Goal: Task Accomplishment & Management: Complete application form

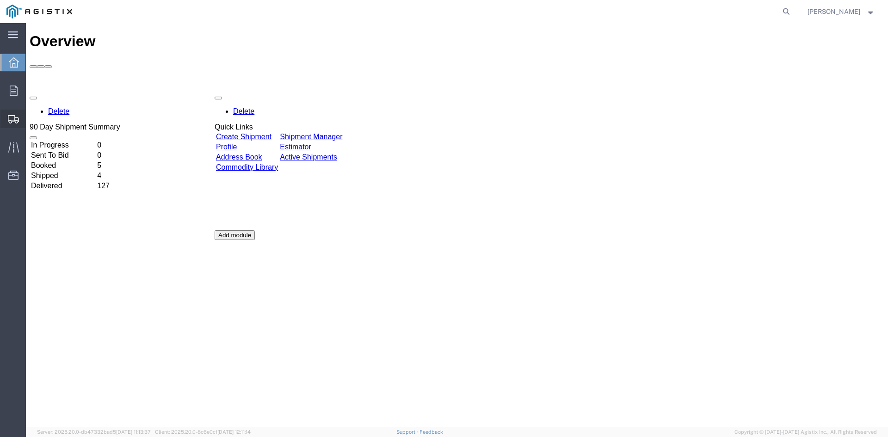
click at [0, 0] on span "Create Shipment" at bounding box center [0, 0] width 0 height 0
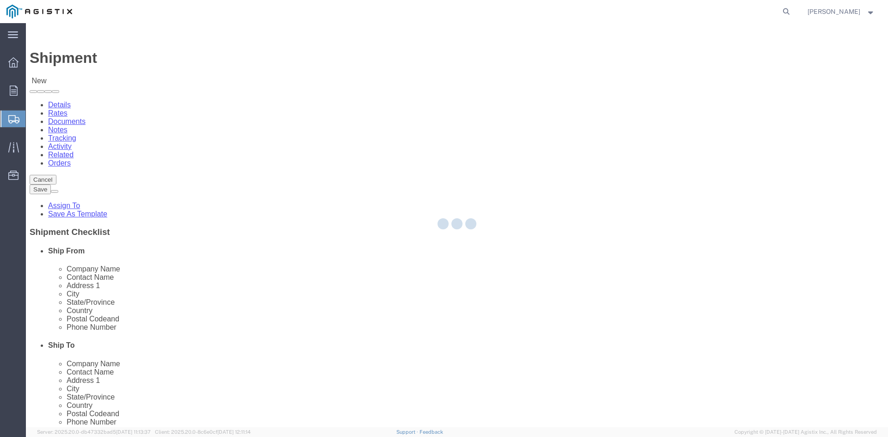
select select
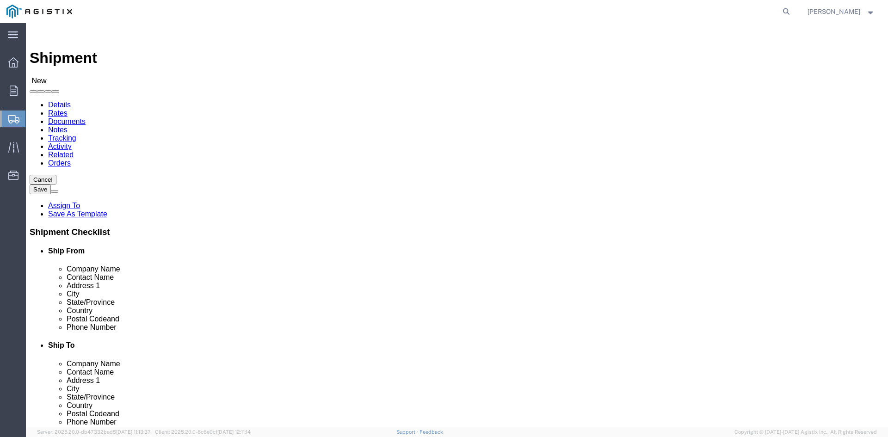
click select "Select PG&E Power Partners"
select select "9596"
click select "Select PG&E Power Partners"
select select
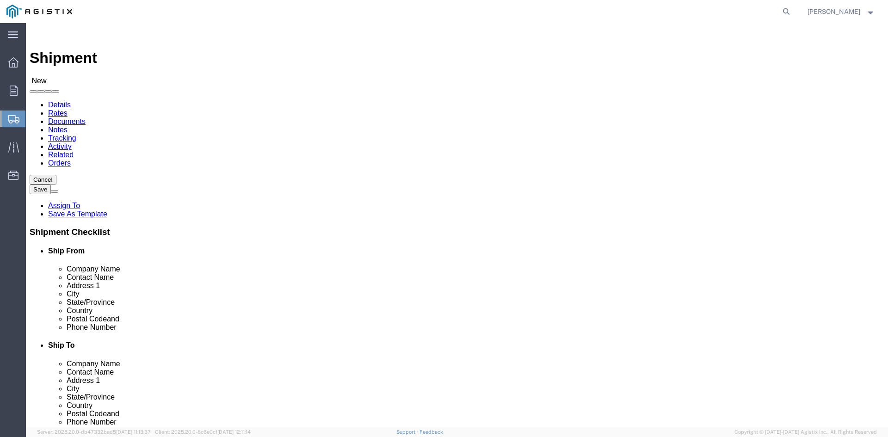
drag, startPoint x: 132, startPoint y: 268, endPoint x: 157, endPoint y: 258, distance: 27.0
click input "text"
type input "[PERSON_NAME]"
drag, startPoint x: 215, startPoint y: 284, endPoint x: 440, endPoint y: 226, distance: 232.2
click p "- Power Partners LLC - ([PERSON_NAME]) [STREET_ADDRESS][PERSON_NAME]"
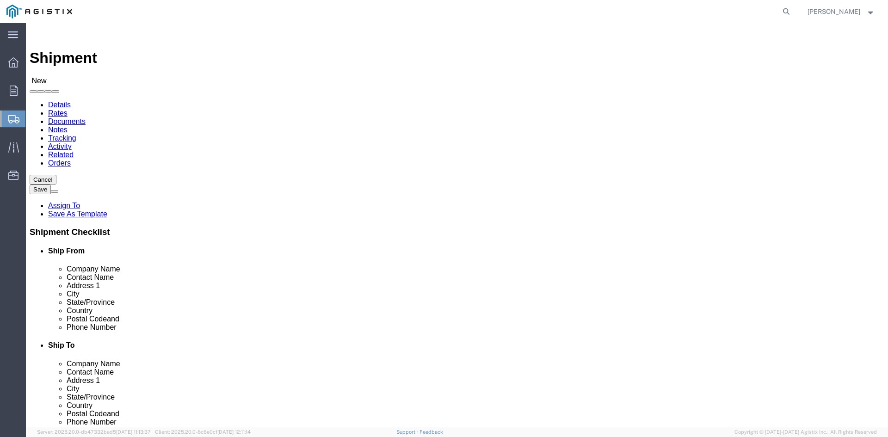
select select "GA"
type input "[PERSON_NAME]"
click select "Select All Others [GEOGRAPHIC_DATA] [GEOGRAPHIC_DATA] [GEOGRAPHIC_DATA] [GEOGRA…"
select select "19745"
click select "Select All Others [GEOGRAPHIC_DATA] [GEOGRAPHIC_DATA] [GEOGRAPHIC_DATA] [GEOGRA…"
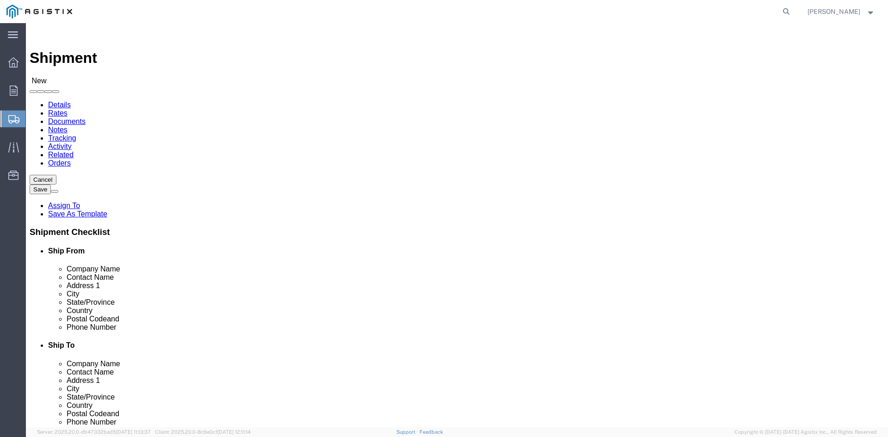
click input "text"
type input "Anton"
click p "- PG&E - (Anton Hagen) 2221 South Orange Avenue, Fresno, CA, 93725, US"
select select "CA"
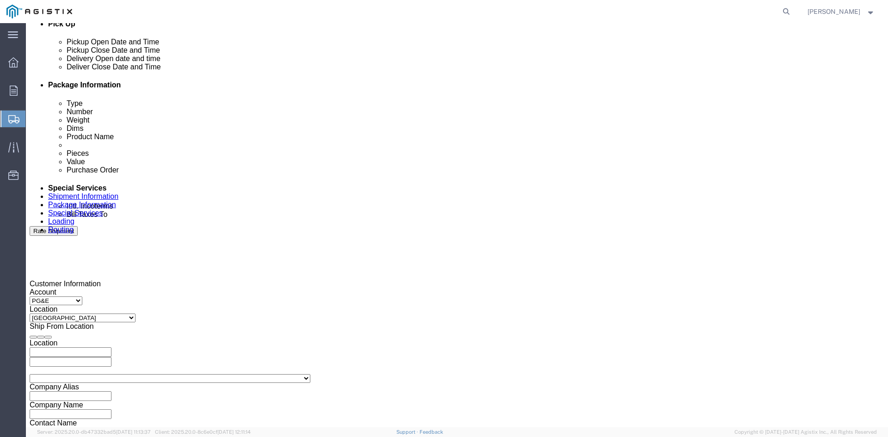
scroll to position [463, 0]
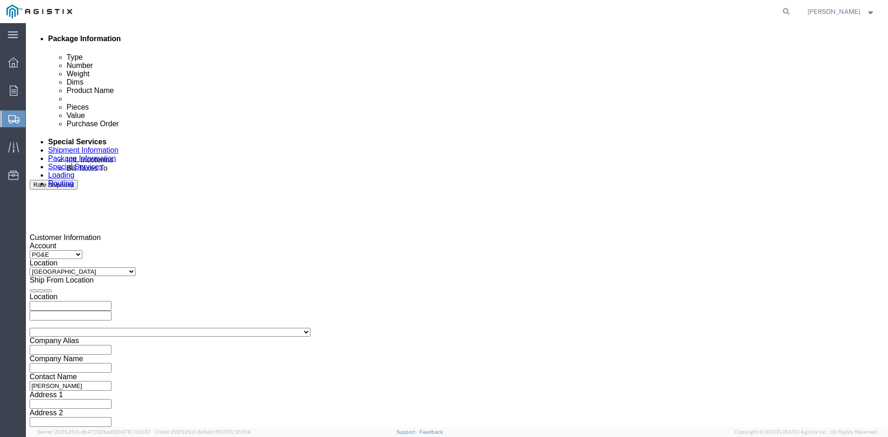
type input "Anton Hagen"
click div "Pickup Start Date Pickup Start Time Pickup Open Date and Time Oct 06 2025 11:00…"
click div "Oct 06 2025 11:00 AM"
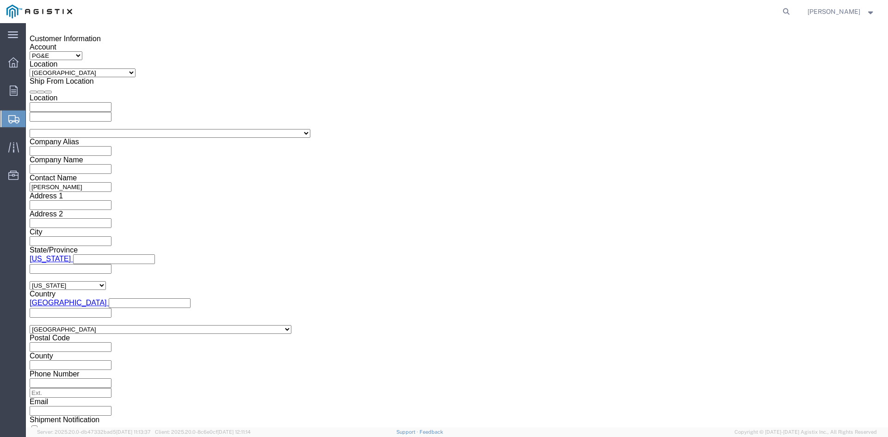
click button "Apply"
click div "Oct 07 2025 12:00 PM"
type input "5:00 PM"
click button "Apply"
click div "Shipment Information Package Information Special Services Loading Routing"
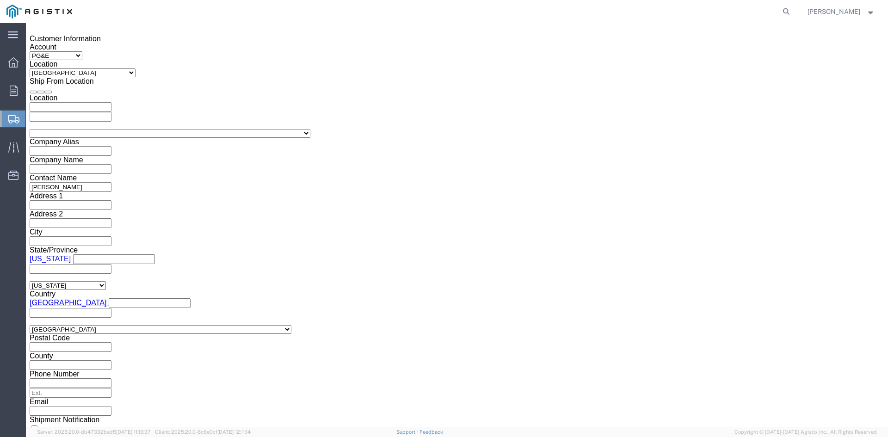
click div
click input "6:00 PM"
click input "7:00 PM"
click input "7:30 PM"
type input "7:30 AM"
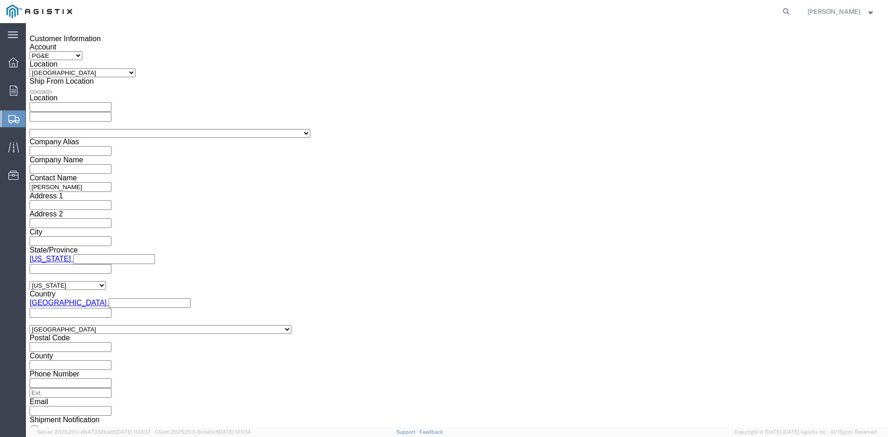
click button "Apply"
click div
click input "2:30 AM"
click input "2:00 AM"
type input "2:00 PM"
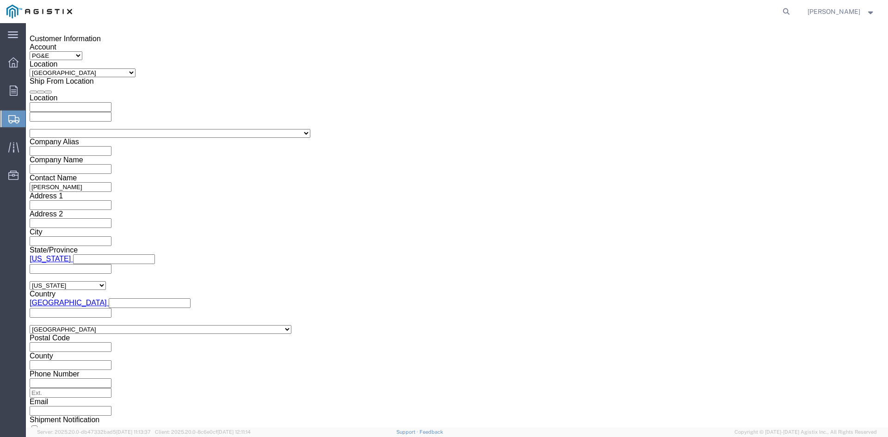
click button "Apply"
click input "text"
type input "3501398511"
click select "Select Account Type Activity ID Airline Appointment Number ASN Batch Request # …"
select select "BOL"
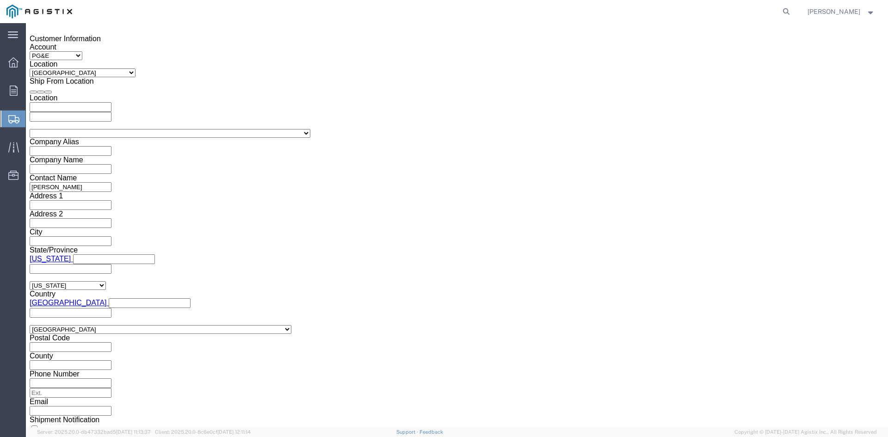
click select "Select Account Type Activity ID Airline Appointment Number ASN Batch Request # …"
click input "text"
type input "9938268"
click button "Continue"
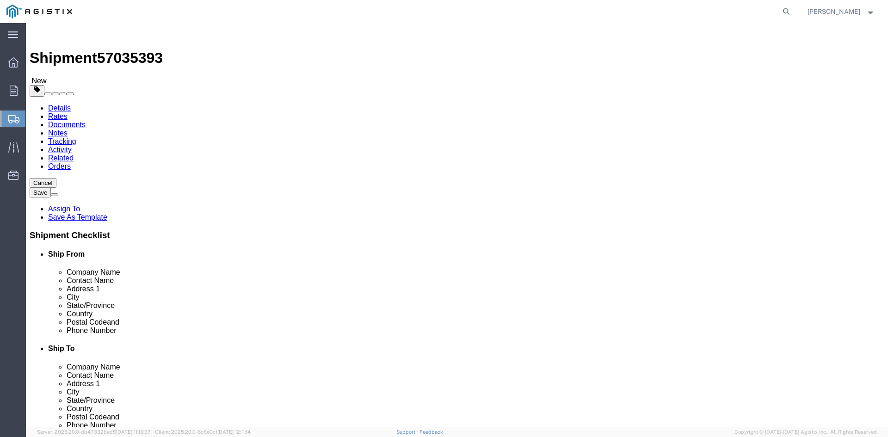
click select "Select Bulk Bundle(s) Cardboard Box(es) Carton(s) Crate(s) Drum(s) (Fiberboard)…"
select select "PSNS"
click select "Select Bulk Bundle(s) Cardboard Box(es) Carton(s) Crate(s) Drum(s) (Fiberboard)…"
click input "text"
type input "1"
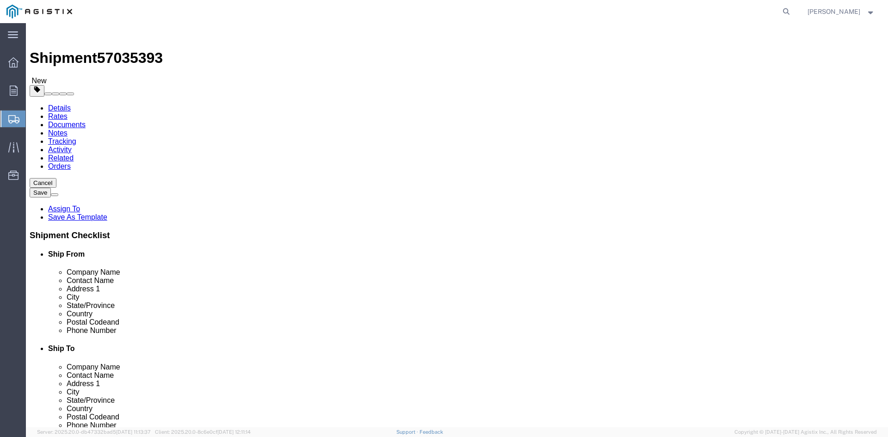
drag, startPoint x: 137, startPoint y: 193, endPoint x: 98, endPoint y: 190, distance: 39.5
click div "Package Type Select Bulk Bundle(s) Cardboard Box(es) Carton(s) Crate(s) Drum(s)…"
type input "16"
click input "text"
type input "45"
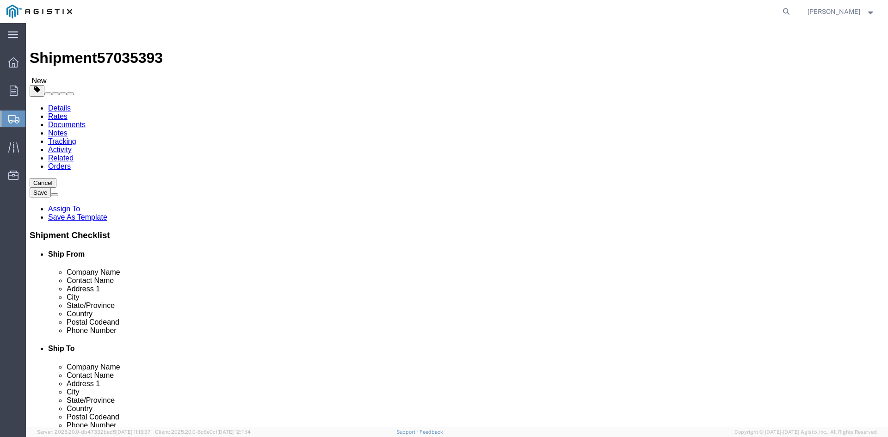
click input "text"
type input "48"
click input "text"
type input "72.00"
drag, startPoint x: 144, startPoint y: 231, endPoint x: 84, endPoint y: 231, distance: 60.6
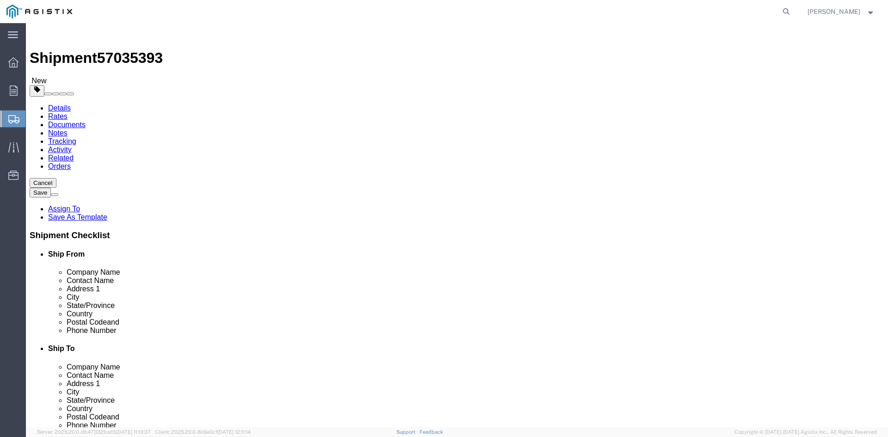
click div "Weight 0.00 Select kgs lbs Ship. t°"
type input "34468.49"
click link "Add Content"
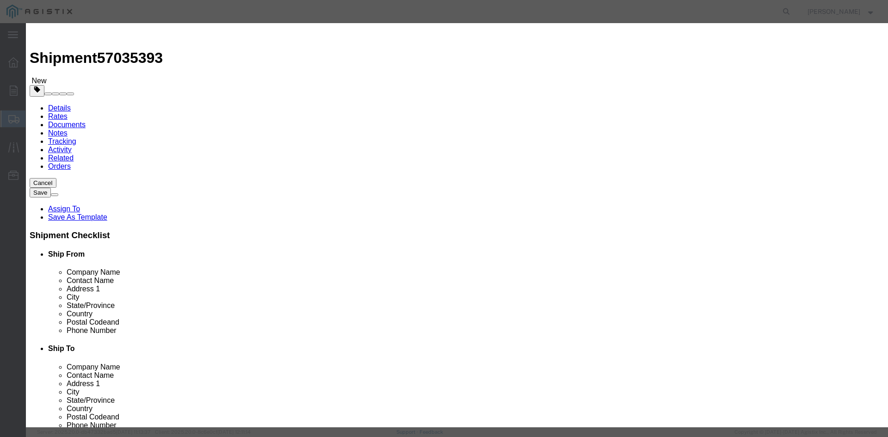
click input "text"
drag, startPoint x: 346, startPoint y: 69, endPoint x: 241, endPoint y: 70, distance: 104.6
click div "Product Name Overhead Transformer"
type input "Overhead Transformer"
drag, startPoint x: 280, startPoint y: 89, endPoint x: 264, endPoint y: 88, distance: 15.8
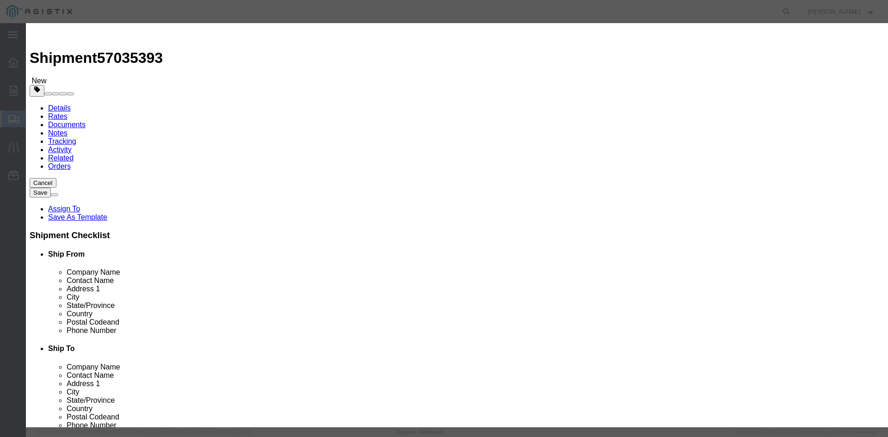
click div "0"
type input "16"
click input "text"
type input "1"
click select "Select 50 55 60 65 70 85 92.5 100 125 175 250 300 400"
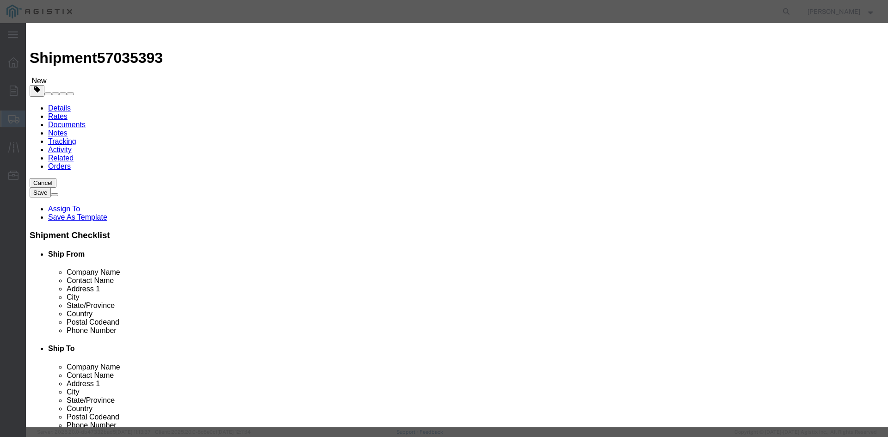
select select "55"
click select "Select 50 55 60 65 70 85 92.5 100 125 175 250 300 400"
click button "Save & Close"
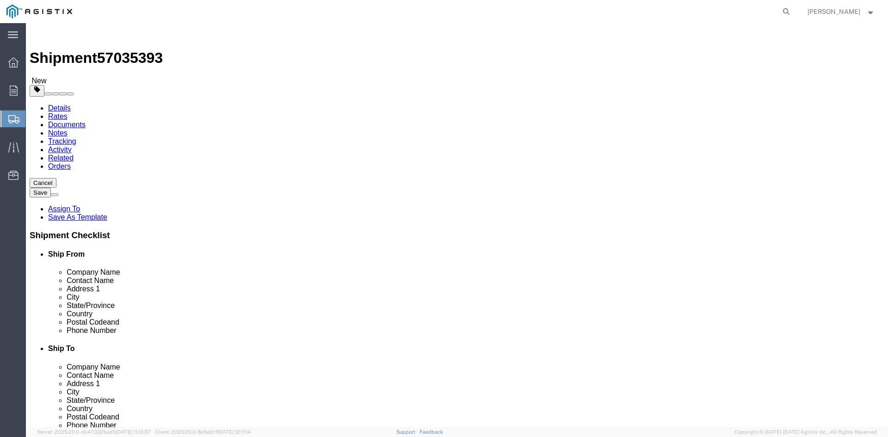
click link "Add Package"
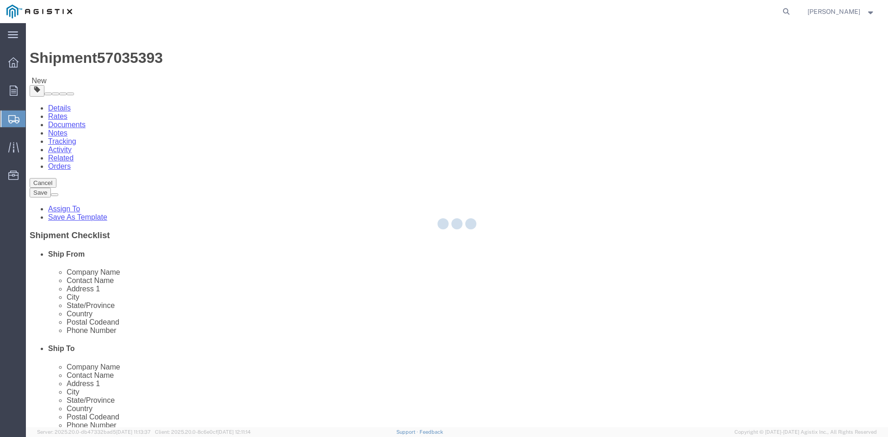
select select "PSNS"
select select "CBOX"
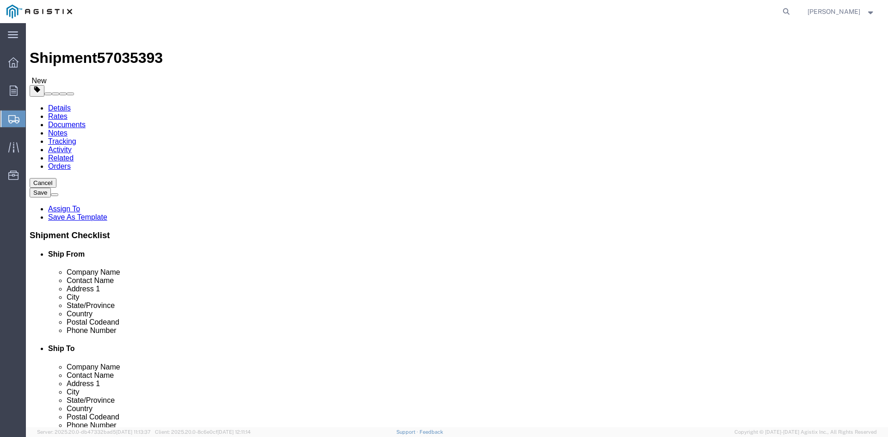
click span "button"
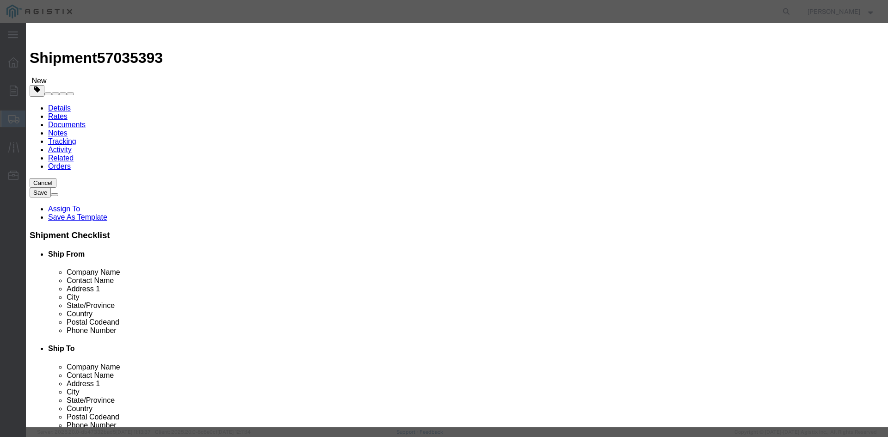
click button "Yes"
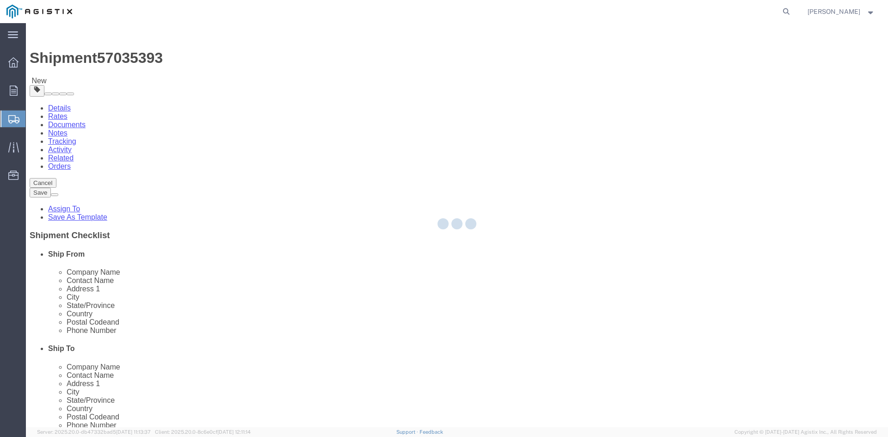
select select "PSNS"
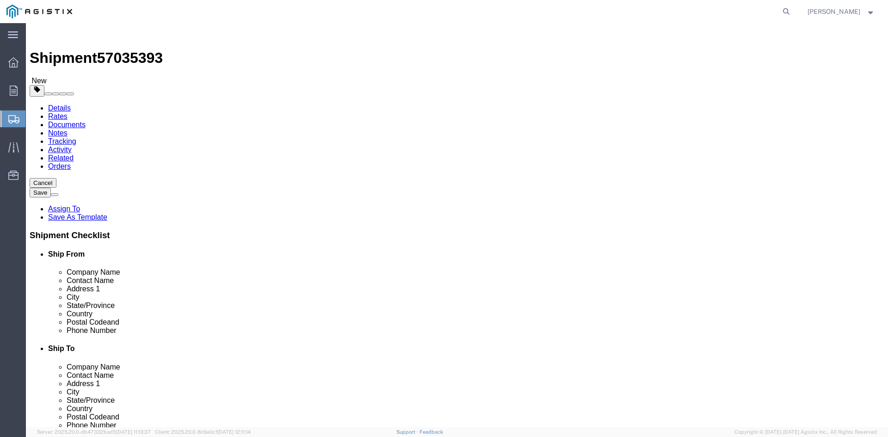
click icon
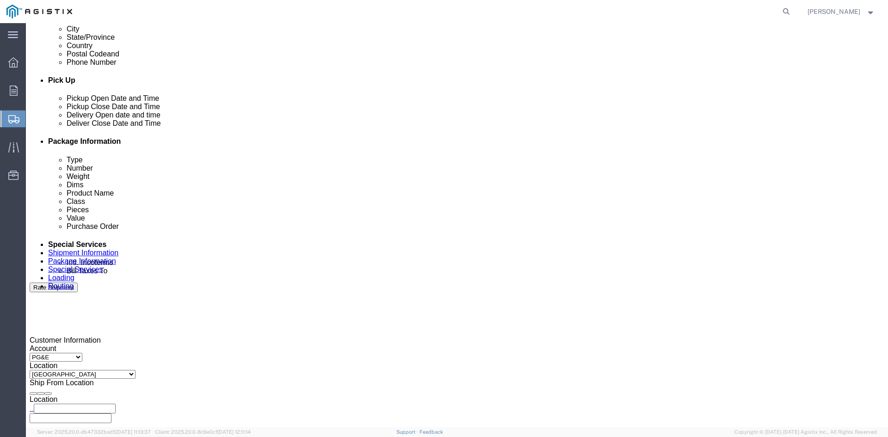
scroll to position [416, 0]
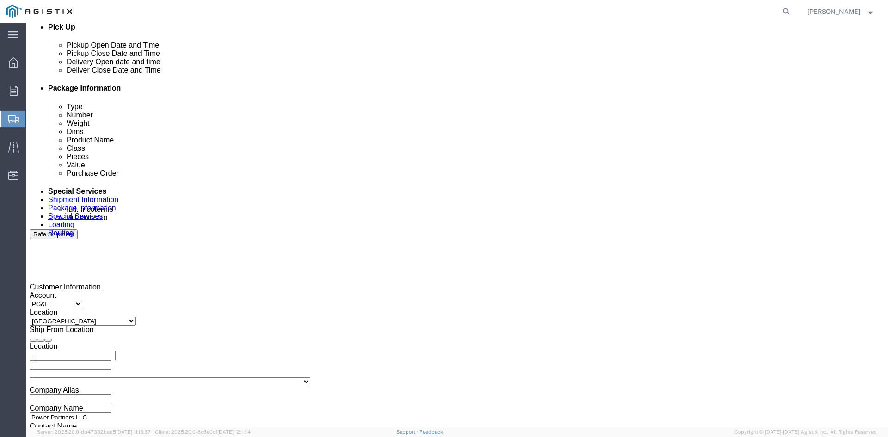
click input "text"
type input "tristang@ats-inc.com"
type input "customer.service@powerpartners-usa.com"
type input "tristang@ats-inc.com,customer.service@powerpartners-usa.com"
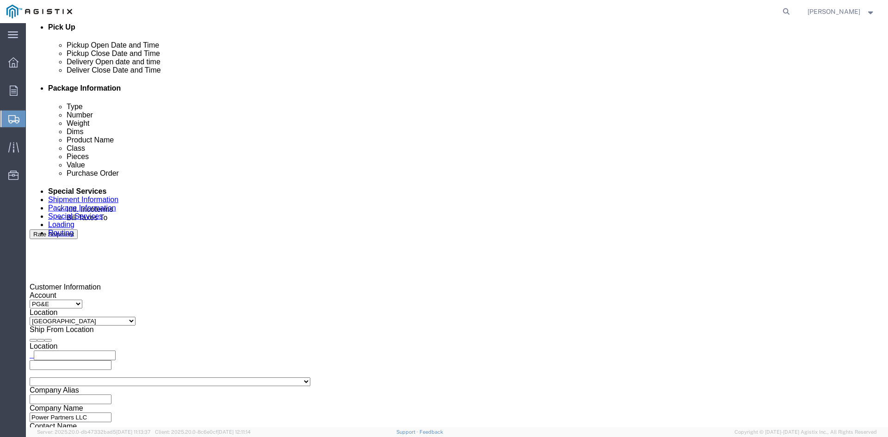
type input "z"
type input "tristang@ats-inc.com,customer.service@powerpartners-usa.com,zachmo@ats-inc.com"
type input "sh"
type input "tristang@ats-inc.com,customer.service@powerpartners-usa.com,zachmo@ats-inc.com,…"
type input "k"
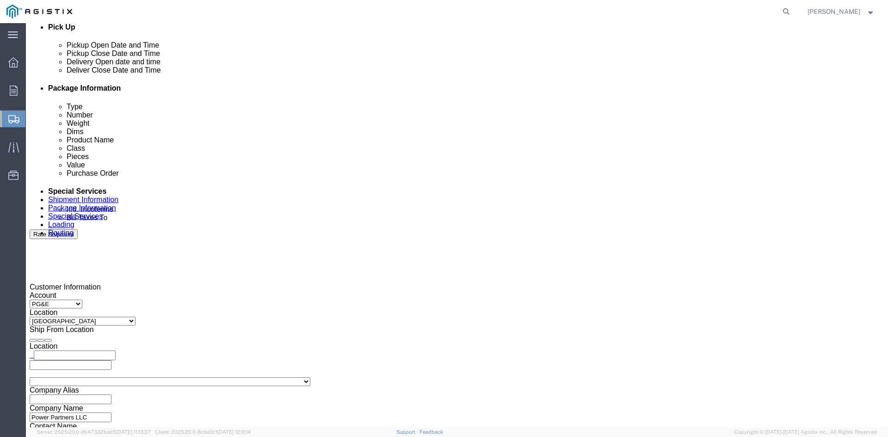
type input "tristang@ats-inc.com,customer.service@powerpartners-usa.com,zachmo@ats-inc.com,…"
type input "pr"
type input "tristang@ats-inc.com,customer.service@powerpartners-usa.com,zachmo@ats-inc.com,…"
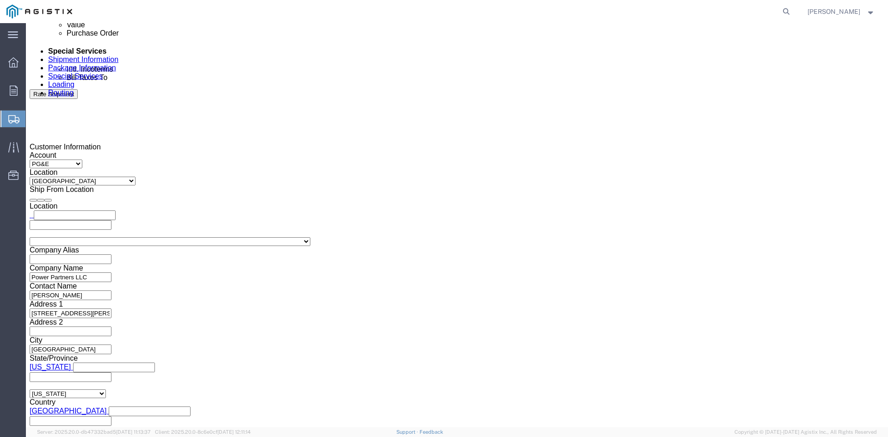
scroll to position [560, 0]
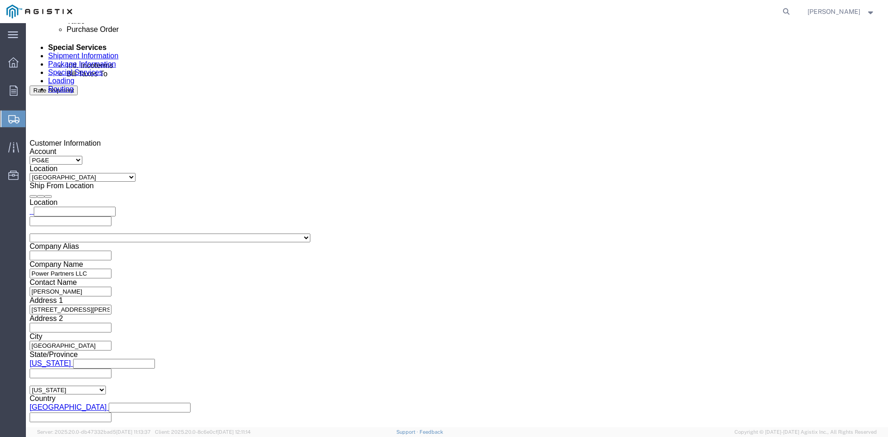
click button "Rate Shipment"
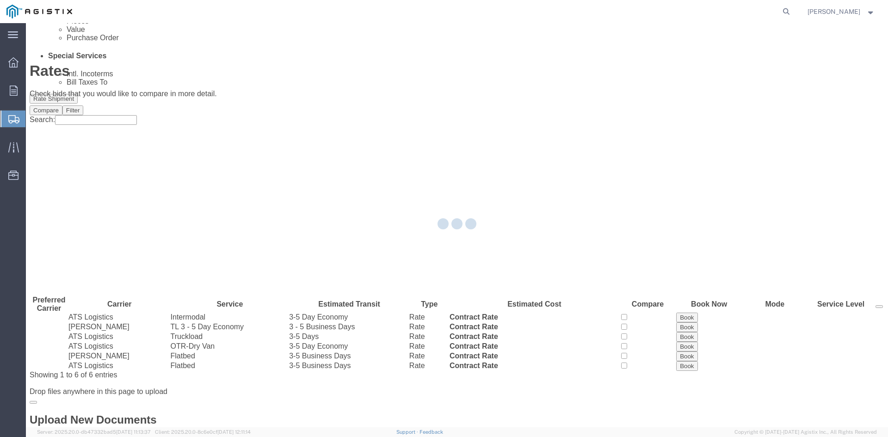
scroll to position [0, 0]
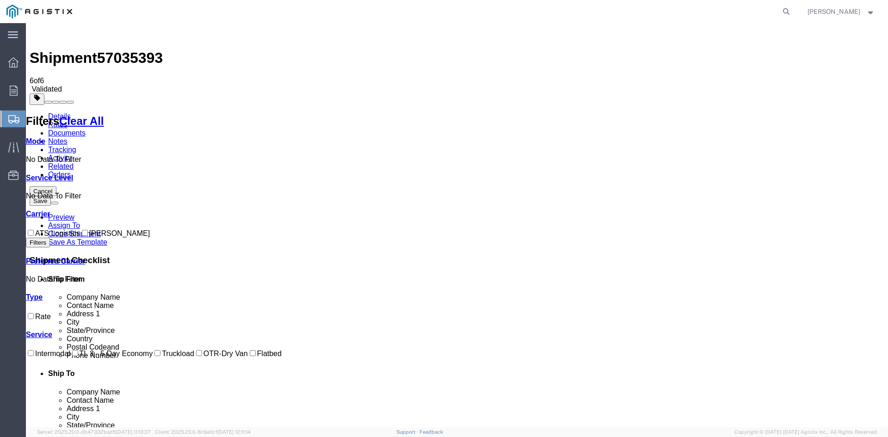
click at [34, 230] on input "ATS Logistics" at bounding box center [31, 233] width 6 height 6
checkbox input "true"
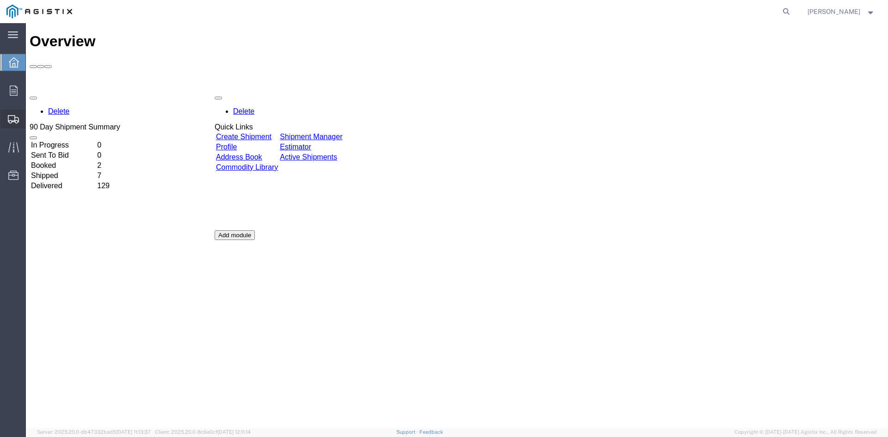
click at [0, 0] on span "Create Shipment" at bounding box center [0, 0] width 0 height 0
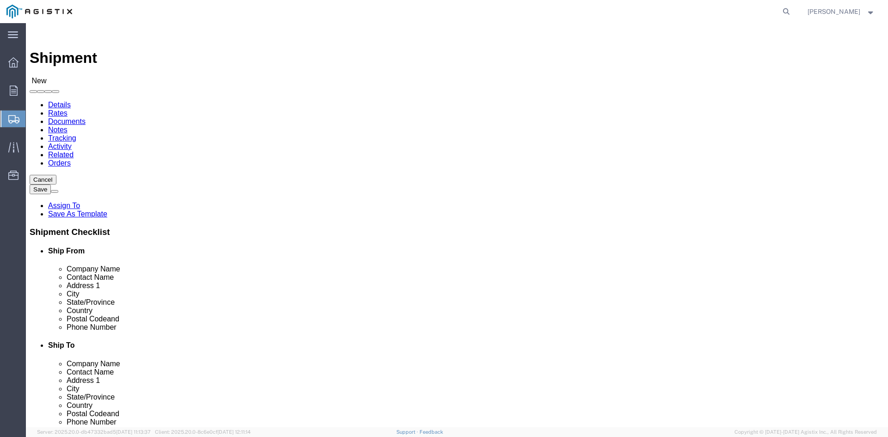
select select
click select "Select PG&E Power Partners"
select select "9596"
click select "Select PG&E Power Partners"
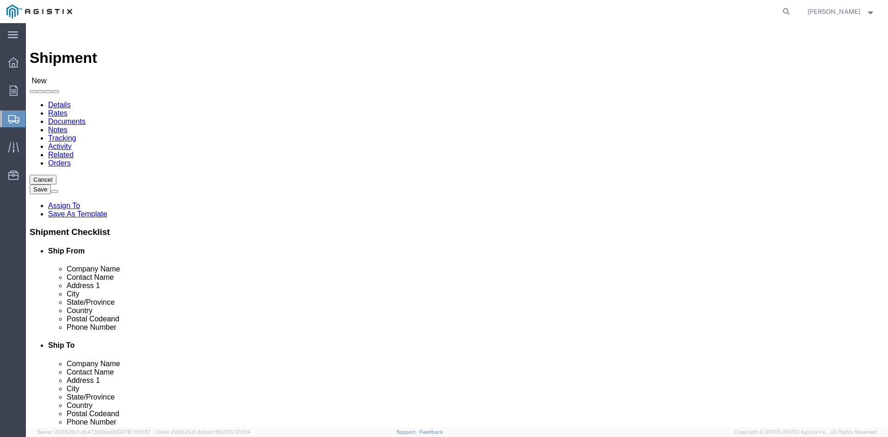
select select
click input "text"
type input "aMANDA"
drag, startPoint x: 180, startPoint y: 284, endPoint x: 217, endPoint y: 233, distance: 62.4
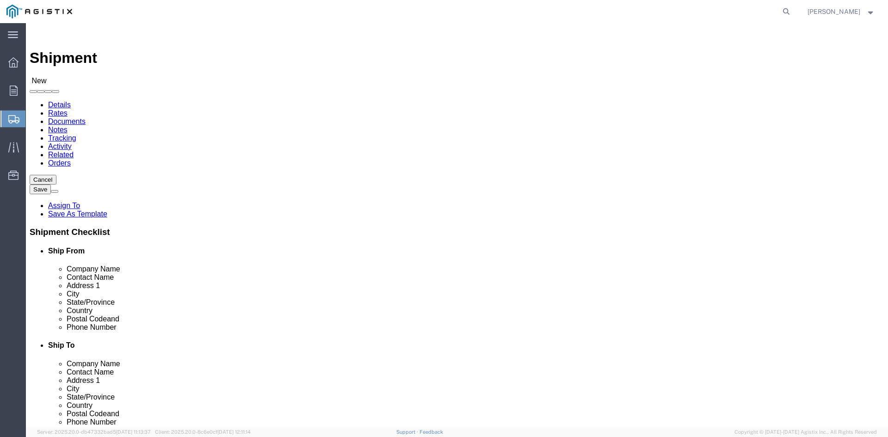
click p "- Power Partners LLC - (Amanda Brown) 200 Newton Bridge Road, Athens, GA, 30607…"
select select "GA"
type input "[PERSON_NAME]"
click select "Select All Others Fremont DC Fresno DC Wheatland DC"
select select "23082"
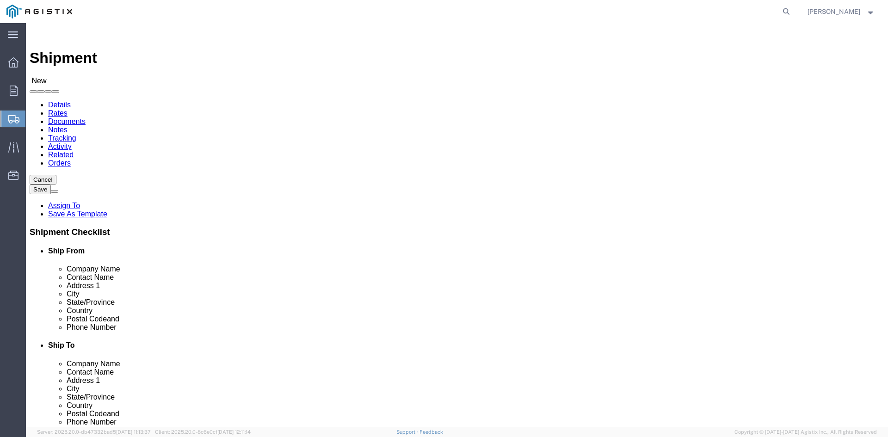
click select "Select All Others Fremont DC Fresno DC Wheatland DC"
click input "text"
type input "Receiving"
click p "- PGE - (Receiving Department) 4101 S Airport way, Stockton, CA, 95206, US"
select select "CA"
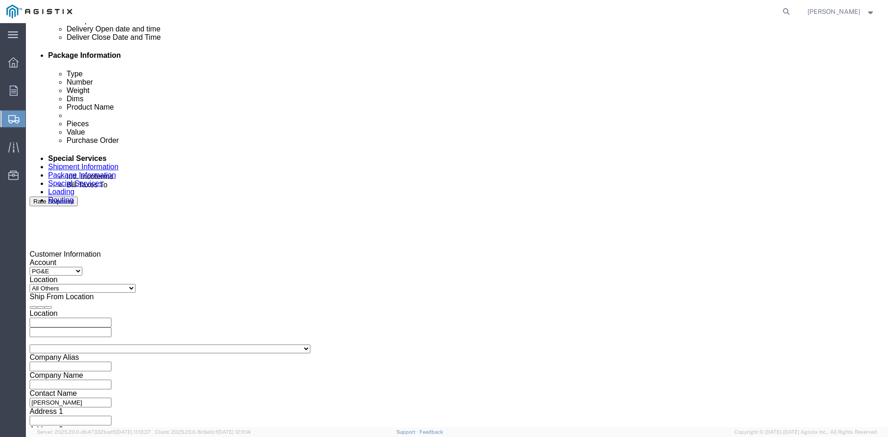
scroll to position [463, 0]
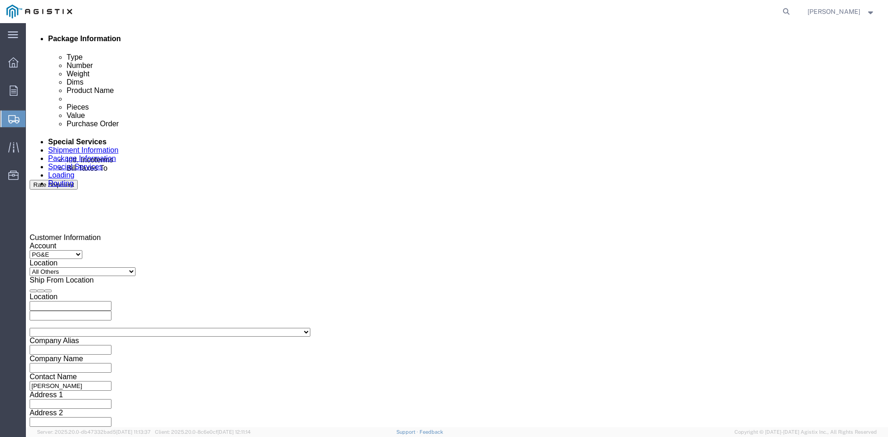
type input "Receiving Department"
click div "Oct 06 2025 11:00 AM"
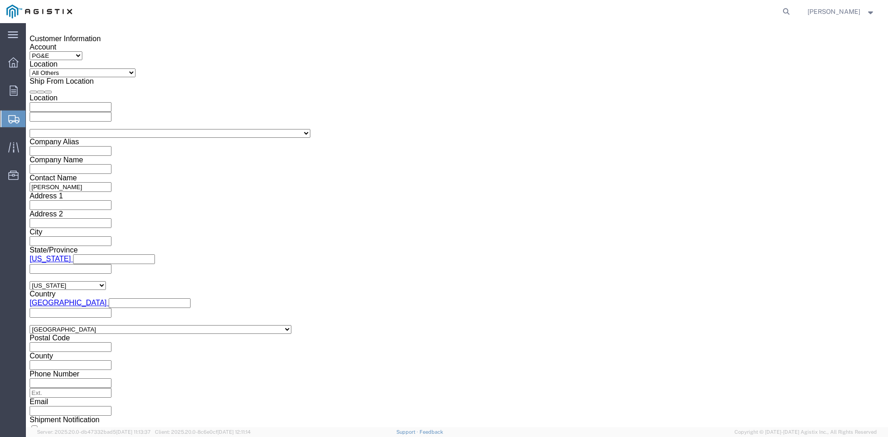
click button "Apply"
click div "Oct 10 2025 12:00 PM"
type input "5:00 PM"
click button "Apply"
click div
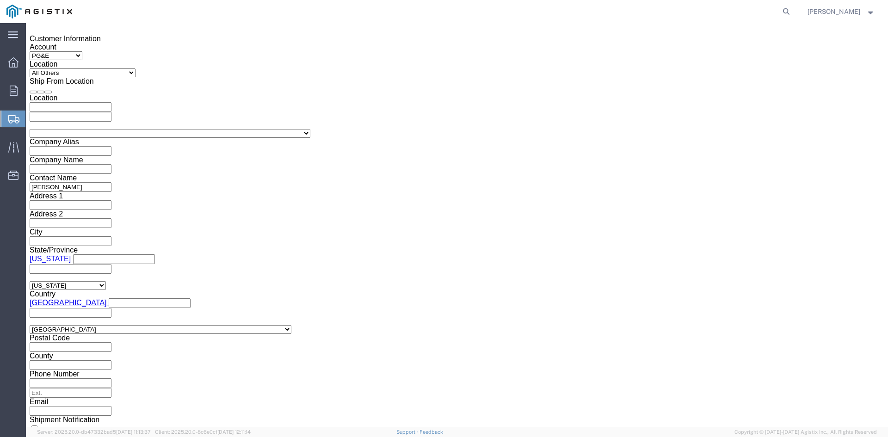
click input "6:00 PM"
click input "7:00 PM"
click input "7:30 PM"
type input "7:30 AM"
click button "Apply"
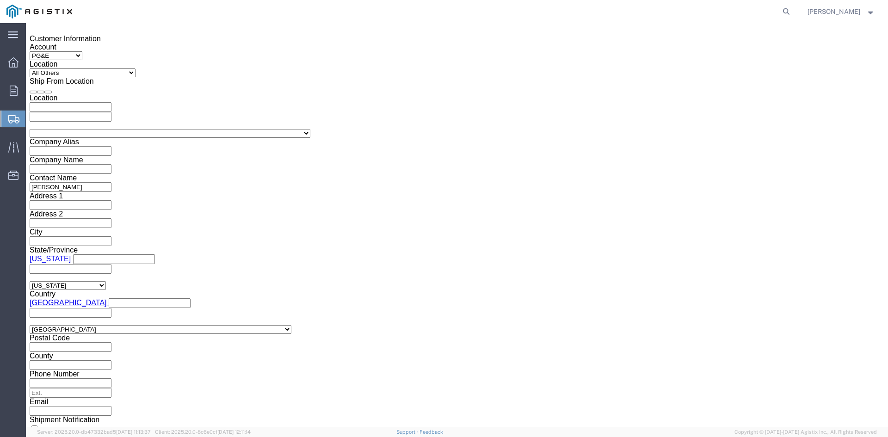
click div
click input "2:30 AM"
click input "2:00 AM"
type input "2:00 PM"
click button "Apply"
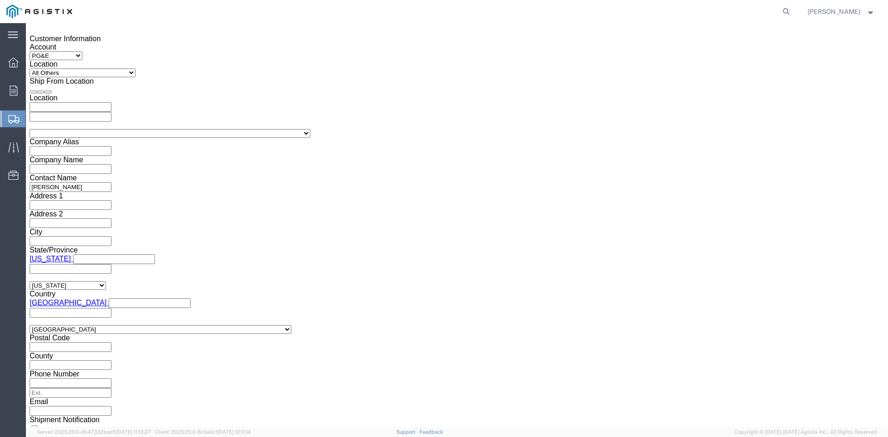
click input "text"
type input "3501410638"
click select "Select Account Type Activity ID Airline Appointment Number ASN Batch Request # …"
select select "BOL"
click select "Select Account Type Activity ID Airline Appointment Number ASN Batch Request # …"
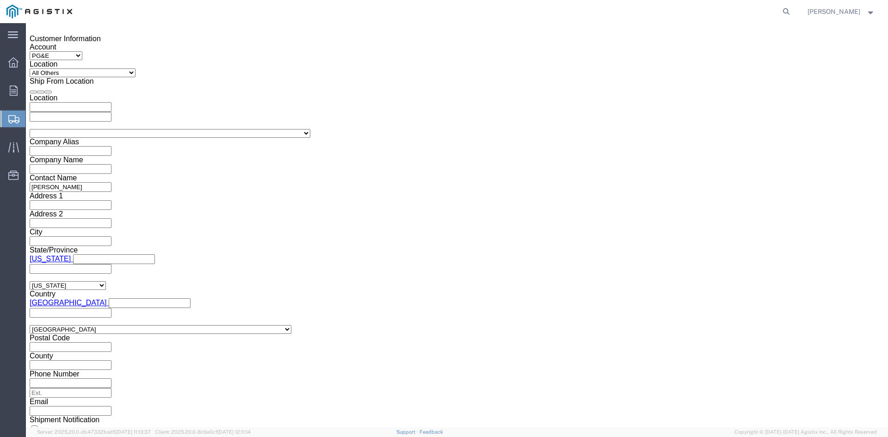
click input "text"
type input "9938271"
click select "Select Air Less than Truckload Multi-Leg Ocean Freight Rail Small Parcel Truckl…"
select select "TL"
click select "Select Air Less than Truckload Multi-Leg Ocean Freight Rail Small Parcel Truckl…"
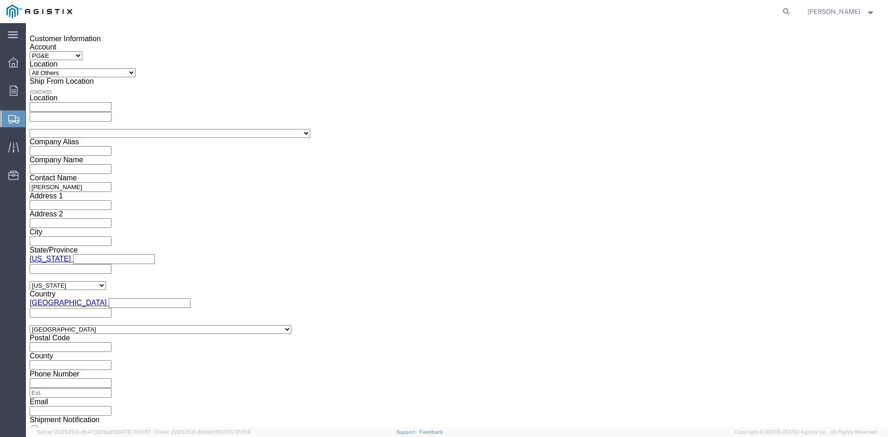
click select "Select 1-Ton (PSS) 10 Wheel 10 Yard Dump Truck 20 Yard Dump Truck Bobtail Botto…"
select select "FLBD"
click select "Select 1-Ton (PSS) 10 Wheel 10 Yard Dump Truck 20 Yard Dump Truck Bobtail Botto…"
click button "Continue"
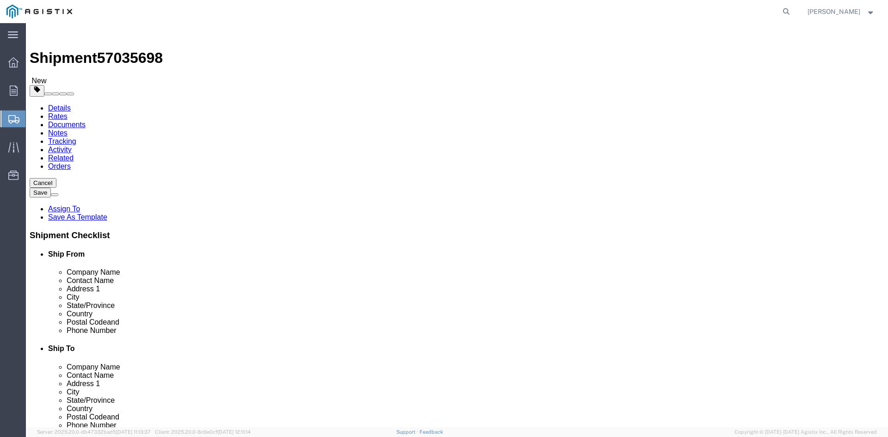
click select "Select Bulk Bundle(s) Cardboard Box(es) Carton(s) Crate(s) Drum(s) (Fiberboard)…"
select select "PSNS"
click select "Select Bulk Bundle(s) Cardboard Box(es) Carton(s) Crate(s) Drum(s) (Fiberboard)…"
drag, startPoint x: 134, startPoint y: 177, endPoint x: 149, endPoint y: 176, distance: 15.3
click input "text"
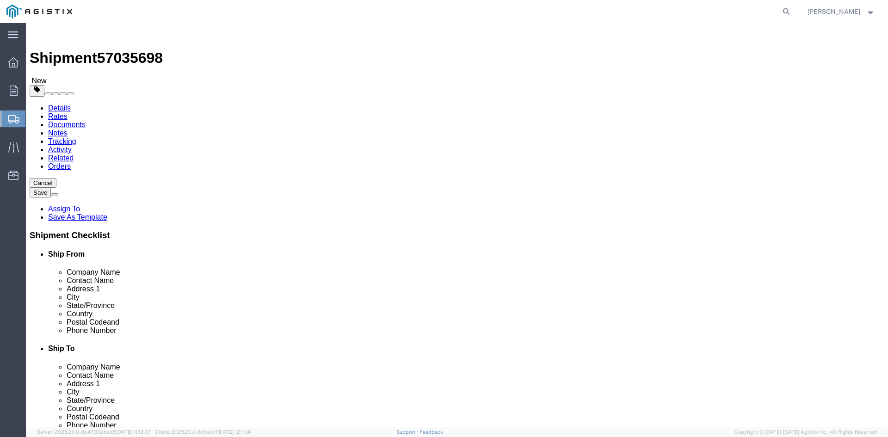
type input "1"
drag, startPoint x: 134, startPoint y: 193, endPoint x: 118, endPoint y: 193, distance: 15.3
click div "1"
type input "69"
click input "text"
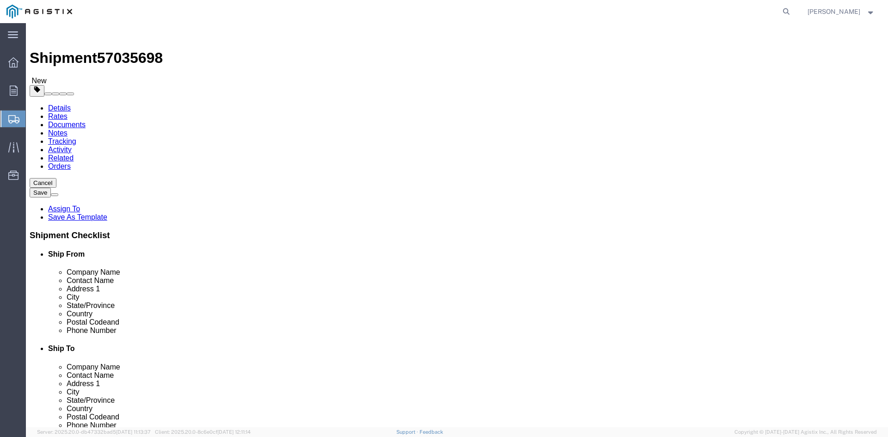
type input "26"
click input "text"
type input "26"
drag, startPoint x: 226, startPoint y: 214, endPoint x: 255, endPoint y: 216, distance: 29.7
click input "text"
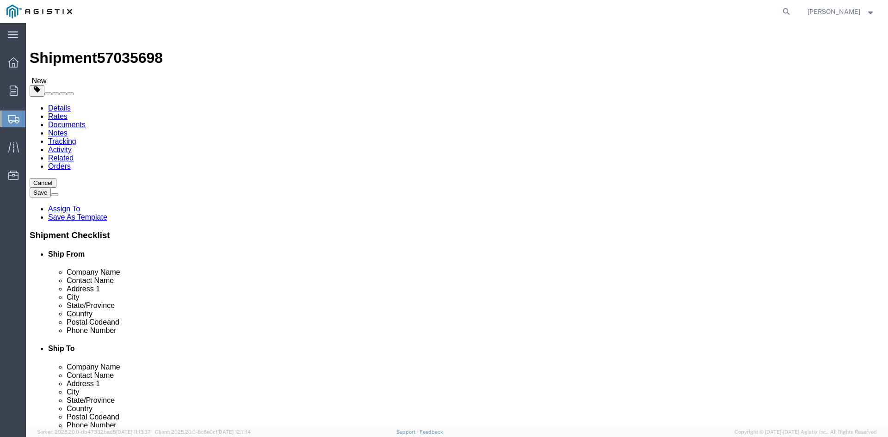
type input "32.75"
drag, startPoint x: 143, startPoint y: 231, endPoint x: 111, endPoint y: 231, distance: 31.9
click div "Weight 0.00 Select kgs lbs Ship. t°"
type input "30292.10"
click link "Add Content"
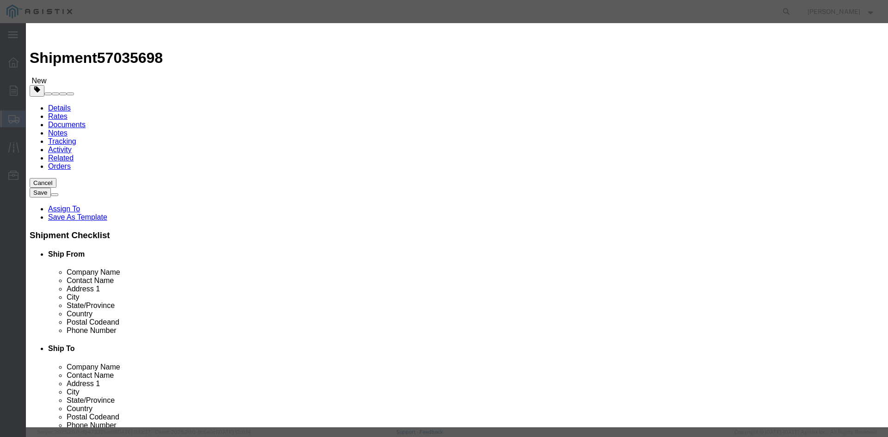
click input "text"
drag, startPoint x: 346, startPoint y: 71, endPoint x: 270, endPoint y: 71, distance: 75.9
click input "Overhead transformer"
type input "Overhead transformer"
drag, startPoint x: 279, startPoint y: 88, endPoint x: 265, endPoint y: 88, distance: 14.4
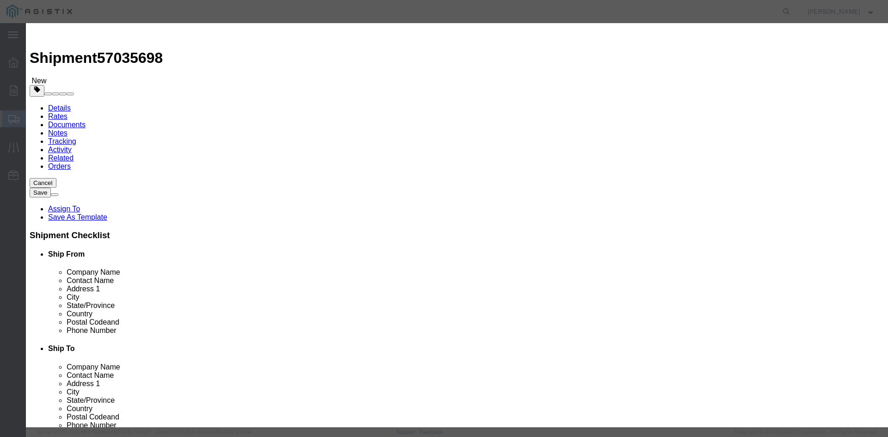
click div "0"
type input "69"
drag, startPoint x: 271, startPoint y: 103, endPoint x: 280, endPoint y: 104, distance: 9.3
click input "text"
type input "1"
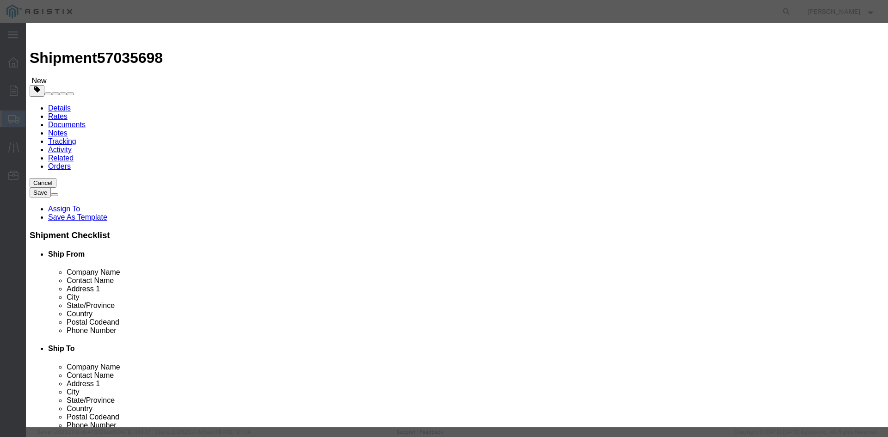
click select "Select 50 55 60 65 70 85 92.5 100 125 175 250 300 400"
select select "55"
click select "Select 50 55 60 65 70 85 92.5 100 125 175 250 300 400"
click button "Save & Close"
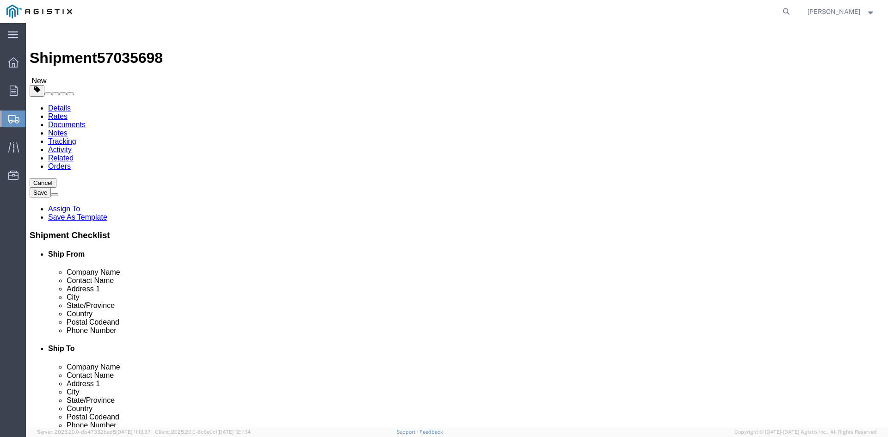
click link "Add Package"
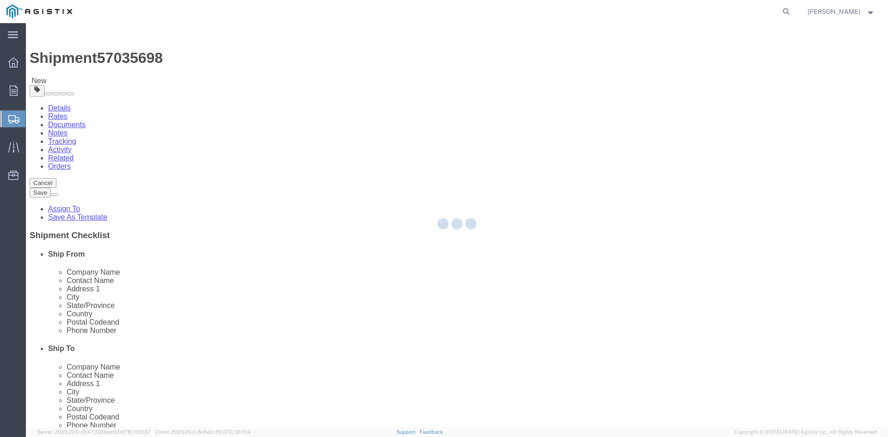
select select "PSNS"
select select "CBOX"
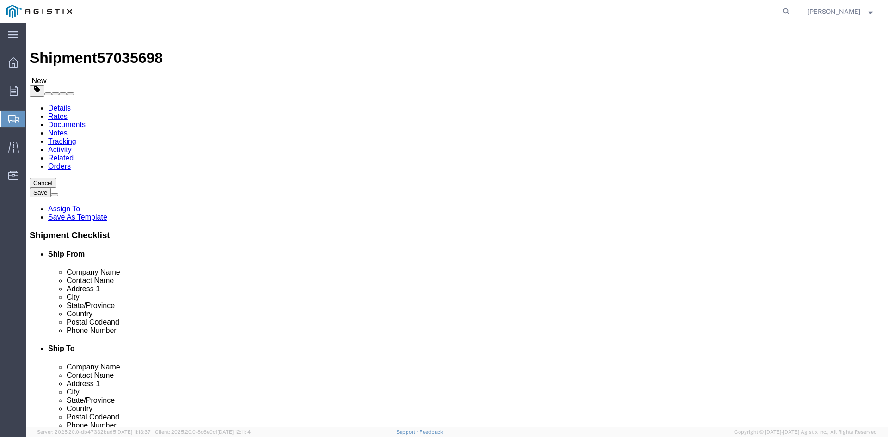
click span "button"
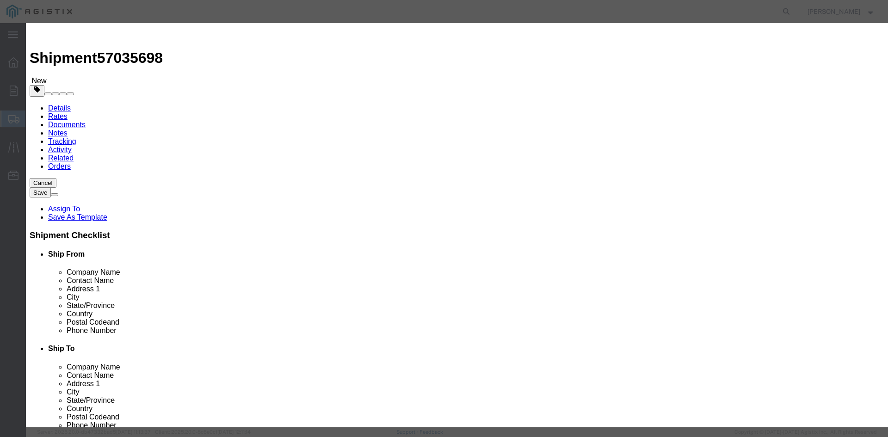
click button "Yes"
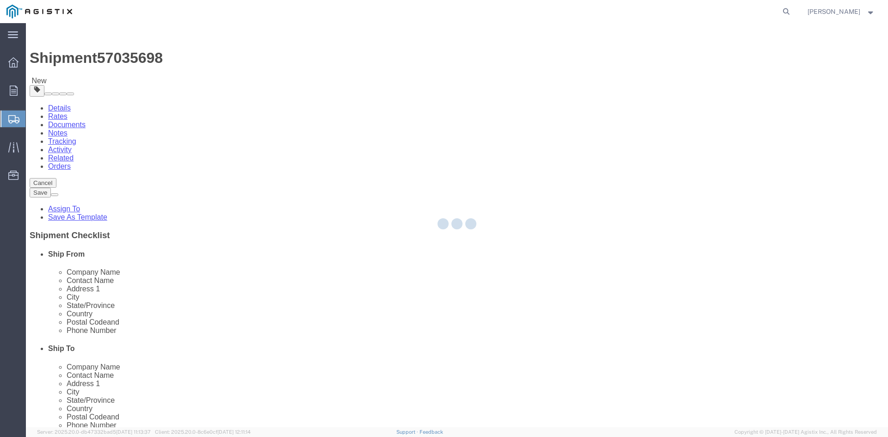
select select "PSNS"
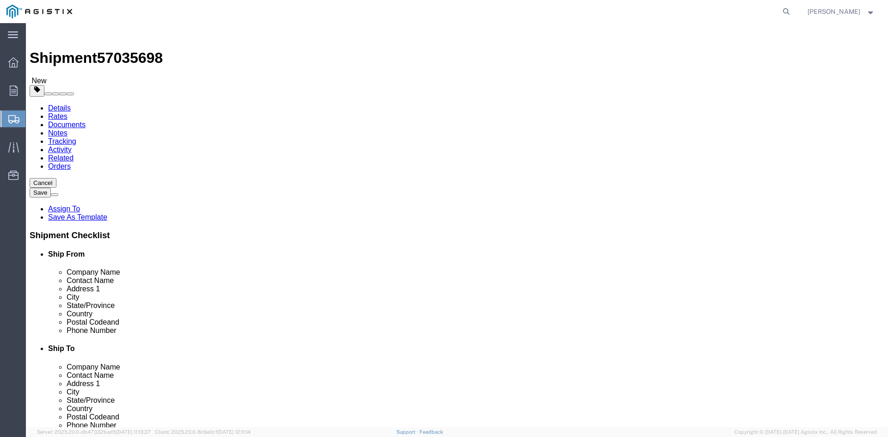
click icon
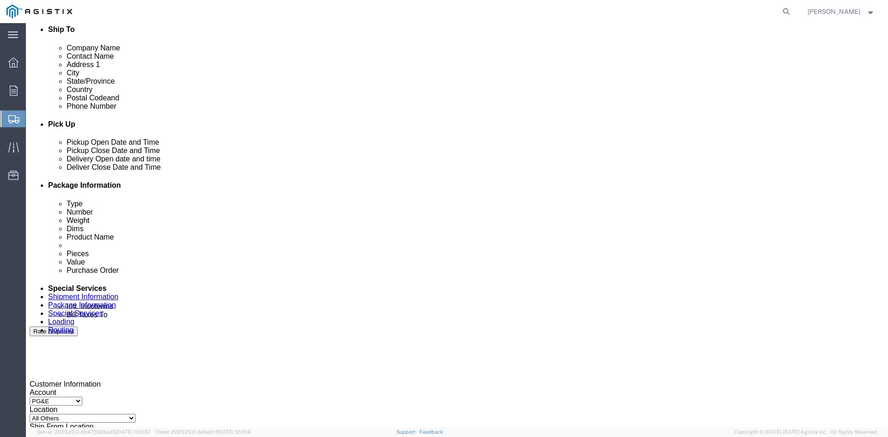
scroll to position [370, 0]
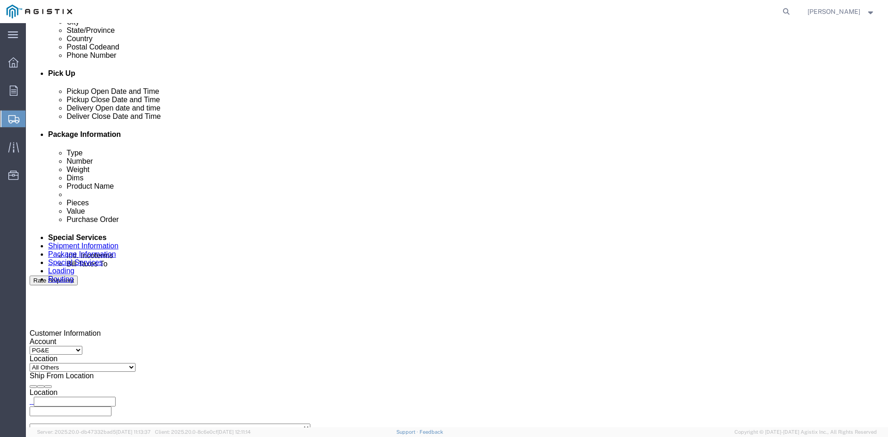
click input "text"
type input "tristang@ats-inc.com"
type input "customer.service@powerpartners-usa.com"
type input "tristang@ats-inc.com,customer.service@powerpartners-usa.com"
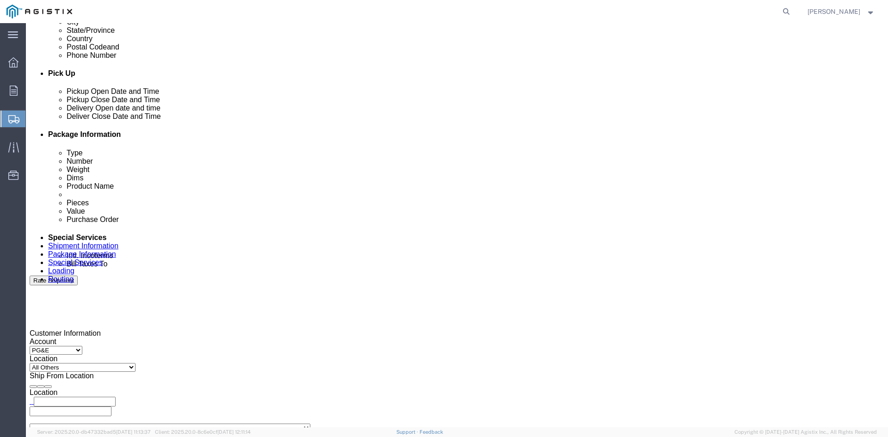
type input "z"
type input "tristang@ats-inc.com,customer.service@powerpartners-usa.com,zachmo@ats-inc.com"
type input "s"
type input "tristang@ats-inc.com,customer.service@powerpartners-usa.com,zachmo@ats-inc.com,…"
type input "k"
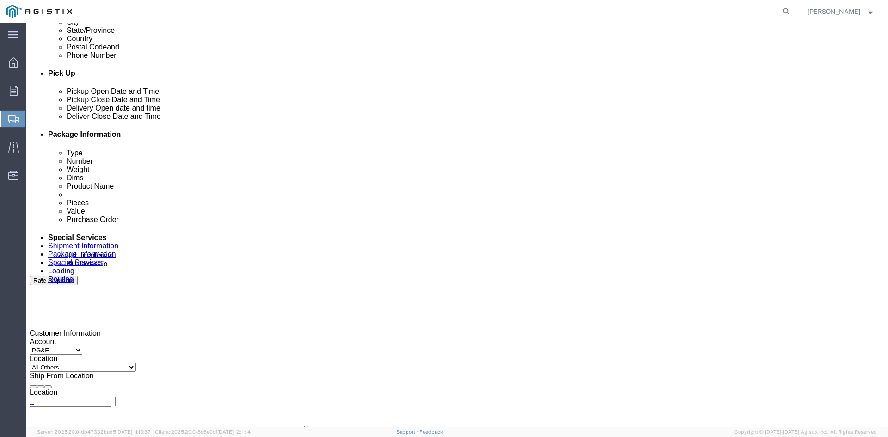
type input "tristang@ats-inc.com,customer.service@powerpartners-usa.com,zachmo@ats-inc.com,…"
type input "pr"
type input "tristang@ats-inc.com,customer.service@powerpartners-usa.com,zachmo@ats-inc.com,…"
click div "To tristang@ats-inc.com (new) customer.service@powerpartners-usa.com (new) zach…"
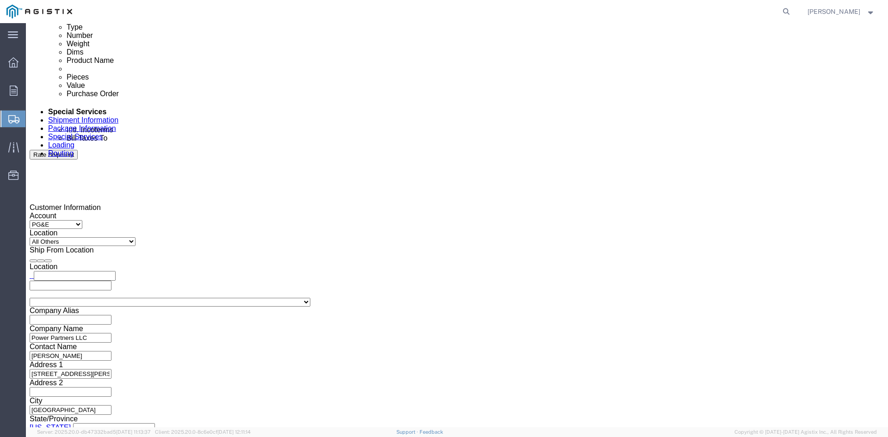
scroll to position [509, 0]
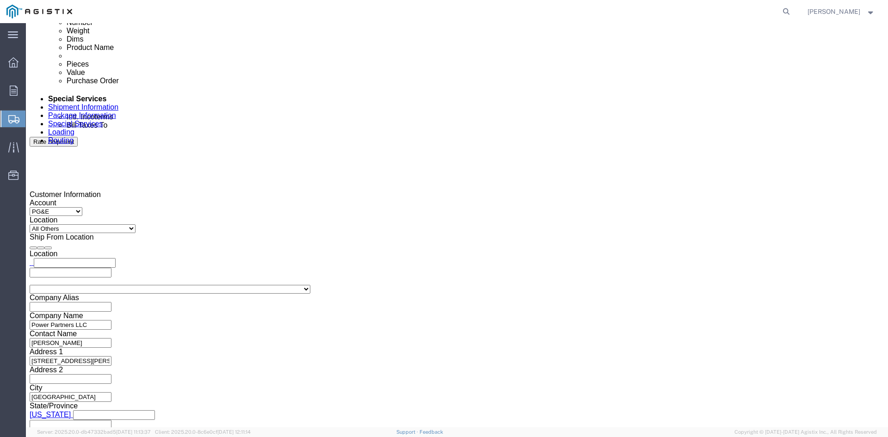
click button "Rate Shipment"
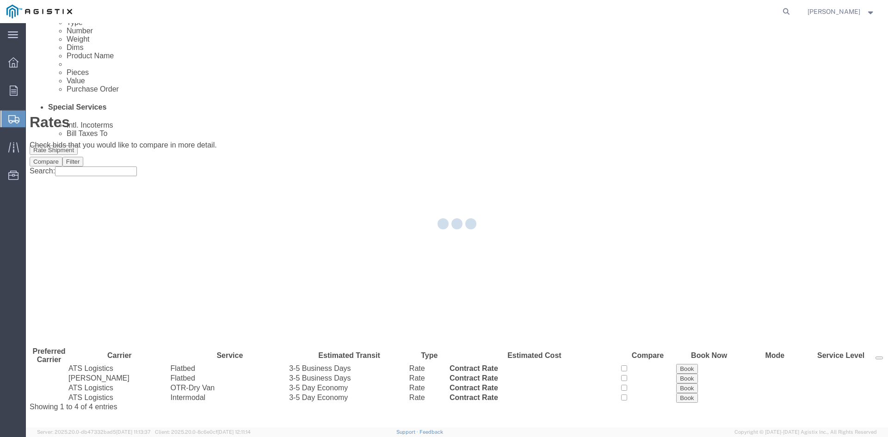
scroll to position [0, 0]
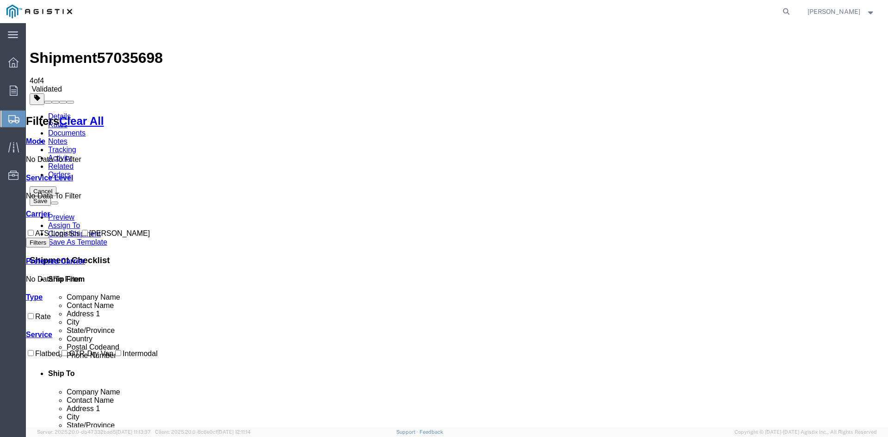
click at [34, 230] on input "ATS Logistics" at bounding box center [31, 233] width 6 height 6
checkbox input "true"
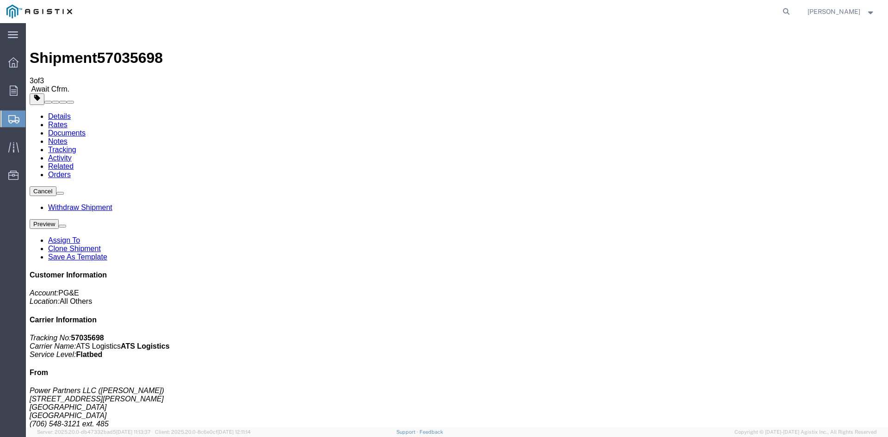
click at [0, 0] on span "Create Shipment" at bounding box center [0, 0] width 0 height 0
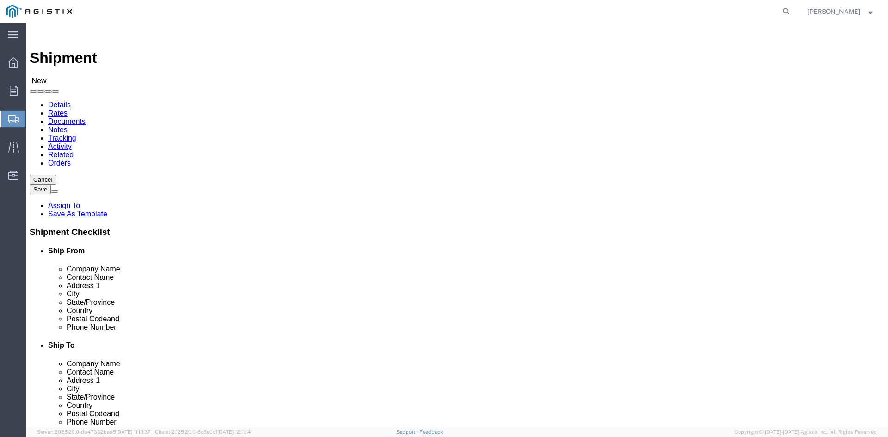
click select "Select PG&E Power Partners"
select select "9596"
click select "Select PG&E Power Partners"
select select
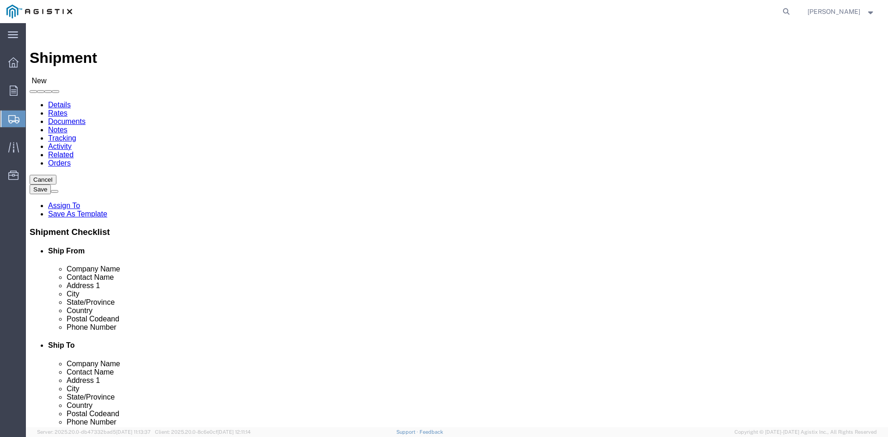
click input "text"
type input "Amanda"
click p "- Power Partners LLC - (Amanda Brown) 200 Newton Bridge Road, Athens, GA, 30607…"
select select "GA"
type input "[PERSON_NAME]"
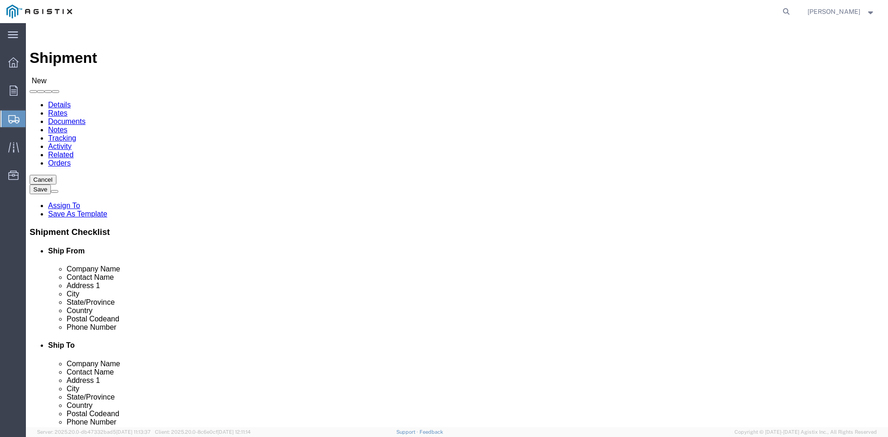
click select "Select All Others Fremont DC Fresno DC Wheatland DC"
select select "23082"
click select "Select All Others Fremont DC Fresno DC Wheatland DC"
click input "text"
type input "Receiving"
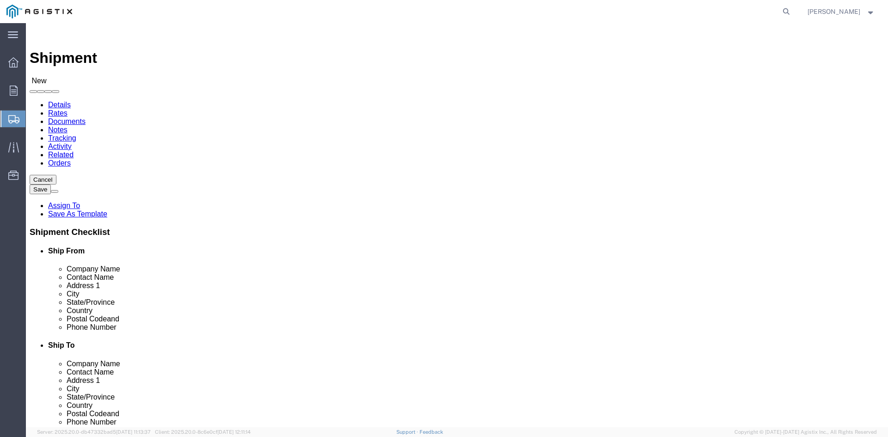
click p "- PGE - (Receiving Department) 4101 S Airport way, Stockton, CA, 95206, US"
select select "CA"
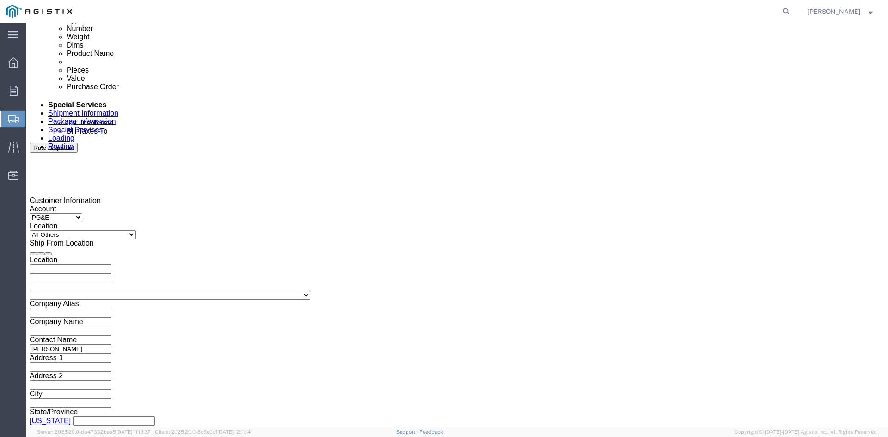
scroll to position [509, 0]
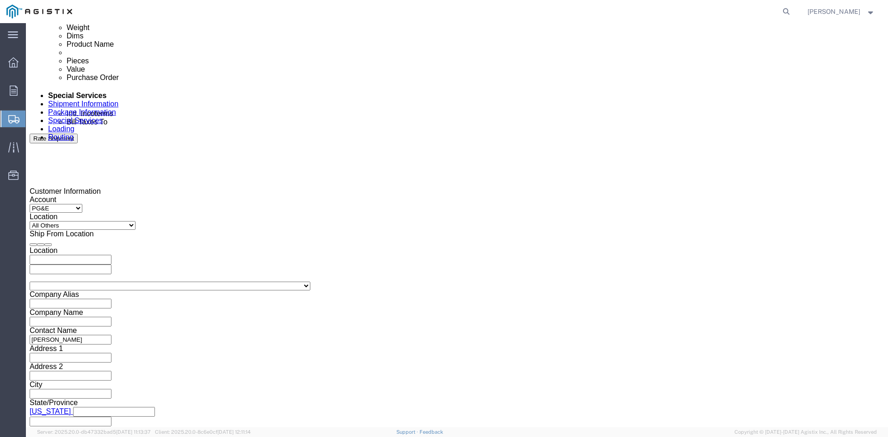
type input "Receiving Department"
click div "Pickup Start Date Pickup Start Time Pickup Open Date and Time Oct 06 2025 12:00…"
click div "Oct 06 2025 12:00 PM"
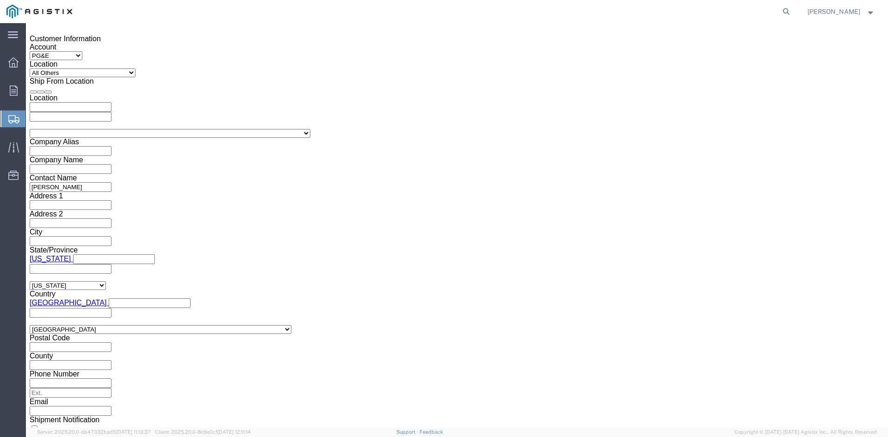
click input "12:00 PM"
click input "11:00 PM"
type input "11:00 AM"
click button "Apply"
click div "Oct 10 2025 12:00 PM"
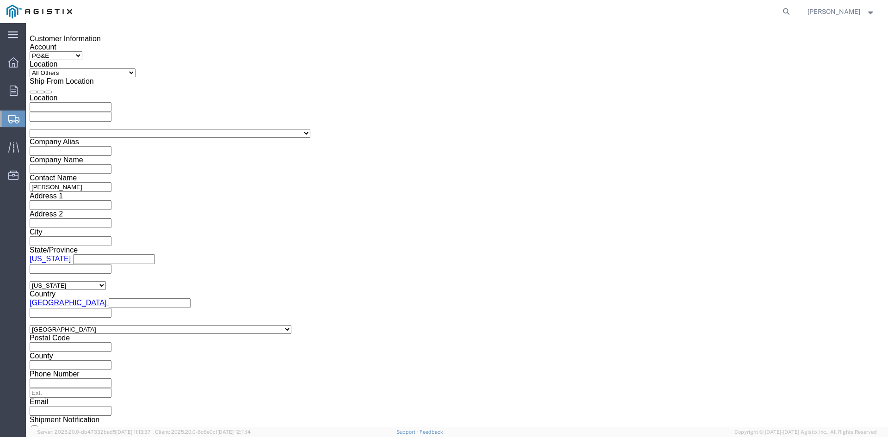
type input "5:00 PM"
click button "Apply"
click div
click input "6:00 PM"
click input "7:00 PM"
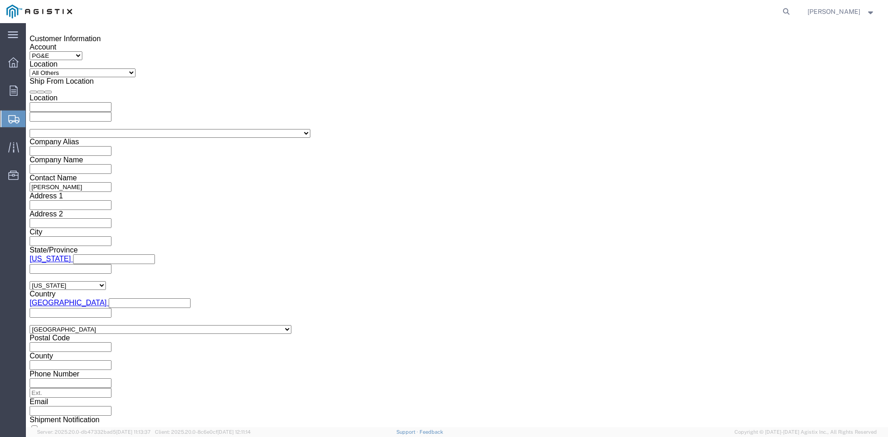
click input "7:30 PM"
type input "7:30 AM"
click button "Apply"
click div
click input "2:30 AM"
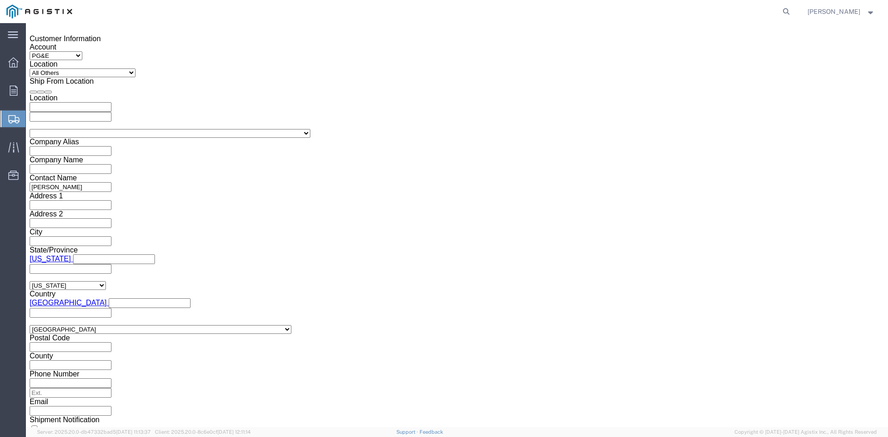
click input "2:00 AM"
type input "2:00 PM"
click button "Apply"
click input "text"
type input "3501410638"
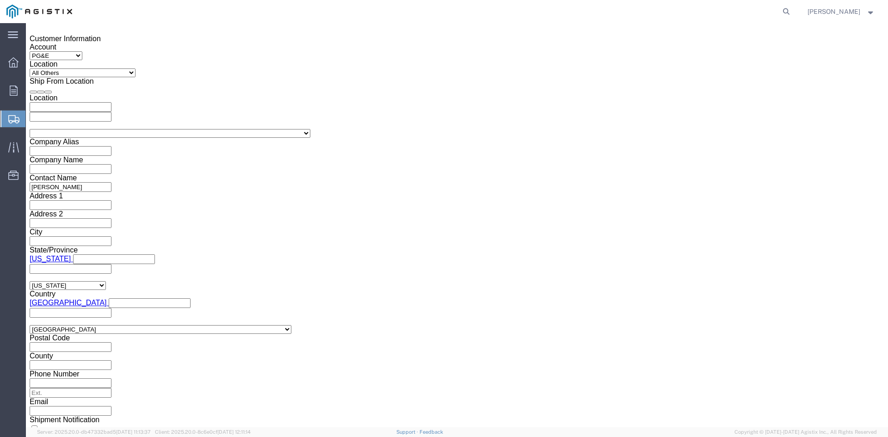
click select "Select Account Type Activity ID Airline Appointment Number ASN Batch Request # …"
select select "BOL"
click select "Select Account Type Activity ID Airline Appointment Number ASN Batch Request # …"
click input "text"
type input "9938270"
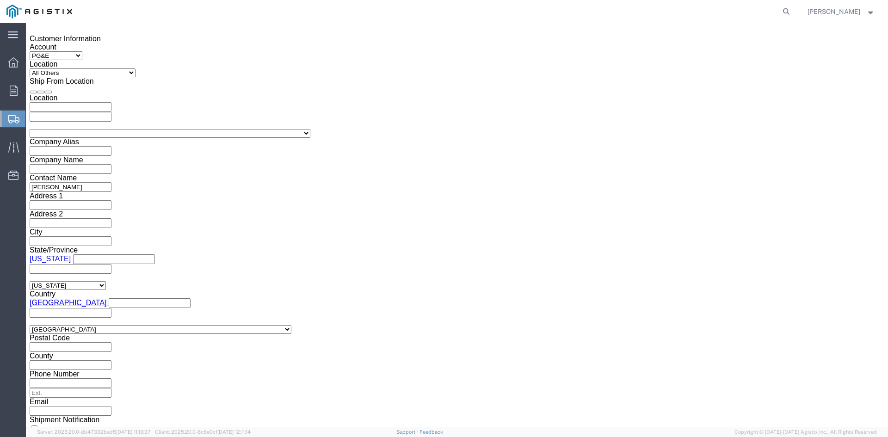
click select "Select Air Less than Truckload Multi-Leg Ocean Freight Rail Small Parcel Truckl…"
select select "TL"
click select "Select Air Less than Truckload Multi-Leg Ocean Freight Rail Small Parcel Truckl…"
click select "Select 1-Ton (PSS) 10 Wheel 10 Yard Dump Truck 20 Yard Dump Truck Bobtail Botto…"
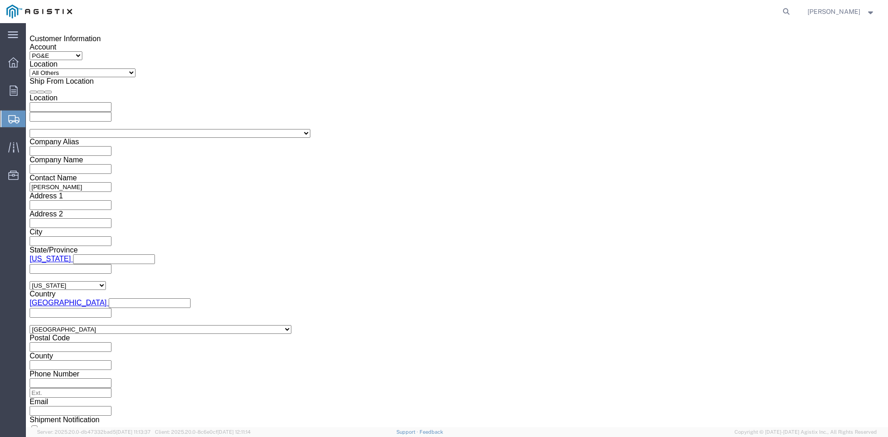
select select "FLBD"
click select "Select 1-Ton (PSS) 10 Wheel 10 Yard Dump Truck 20 Yard Dump Truck Bobtail Botto…"
click button "Continue"
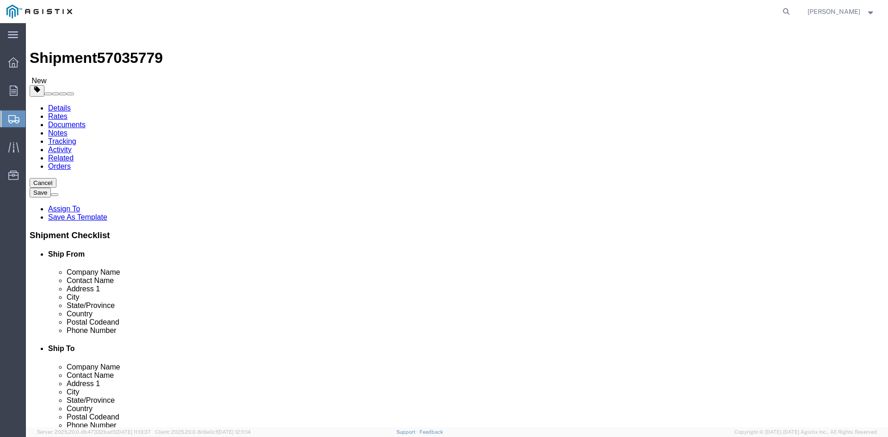
click select "Select Bulk Bundle(s) Cardboard Box(es) Carton(s) Crate(s) Drum(s) (Fiberboard)…"
select select "PSNS"
click select "Select Bulk Bundle(s) Cardboard Box(es) Carton(s) Crate(s) Drum(s) (Fiberboard)…"
drag, startPoint x: 129, startPoint y: 177, endPoint x: 155, endPoint y: 178, distance: 25.9
click input "text"
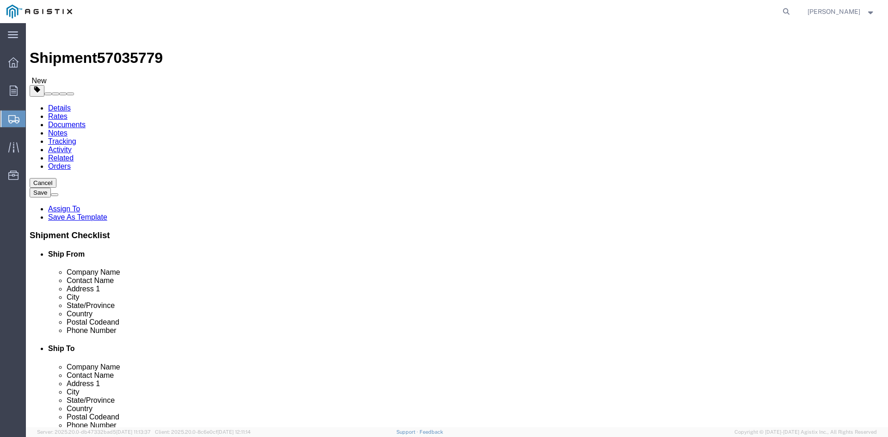
type input "1"
drag, startPoint x: 134, startPoint y: 197, endPoint x: 111, endPoint y: 195, distance: 23.2
click div "Number 1"
type input "52"
click input "text"
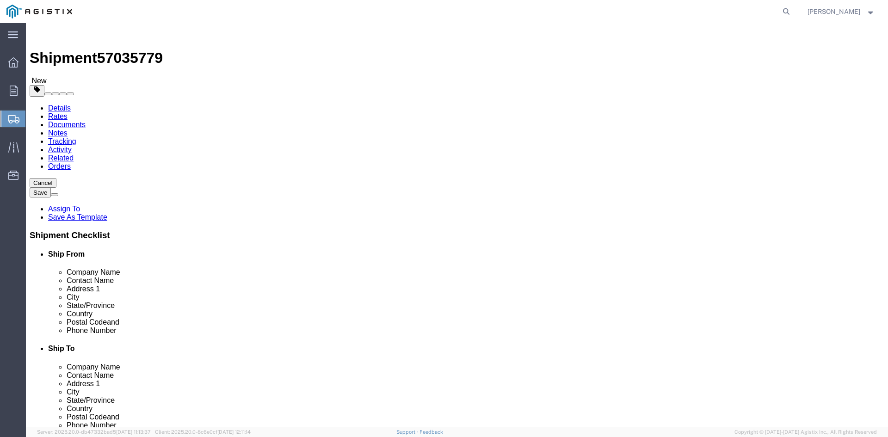
drag, startPoint x: 140, startPoint y: 213, endPoint x: 152, endPoint y: 213, distance: 11.6
click input "text"
type input "30"
drag, startPoint x: 184, startPoint y: 213, endPoint x: 192, endPoint y: 213, distance: 7.9
click input "text"
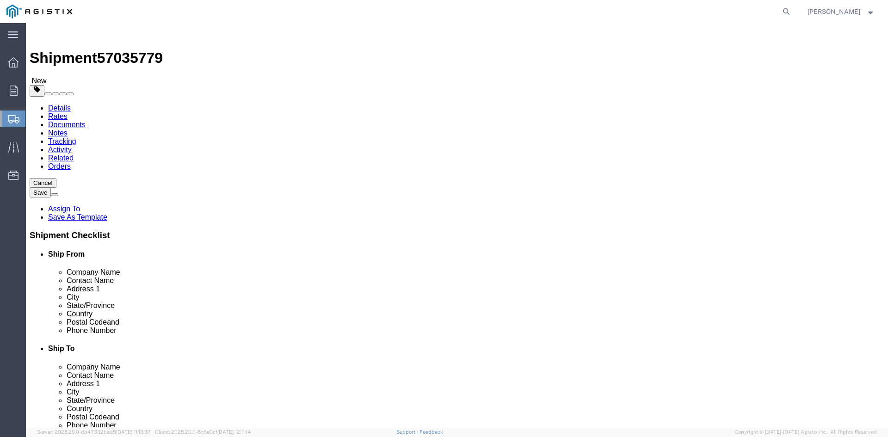
type input "30"
drag, startPoint x: 223, startPoint y: 214, endPoint x: 289, endPoint y: 195, distance: 68.8
click input "text"
type input "29.75"
drag, startPoint x: 143, startPoint y: 232, endPoint x: 94, endPoint y: 232, distance: 48.1
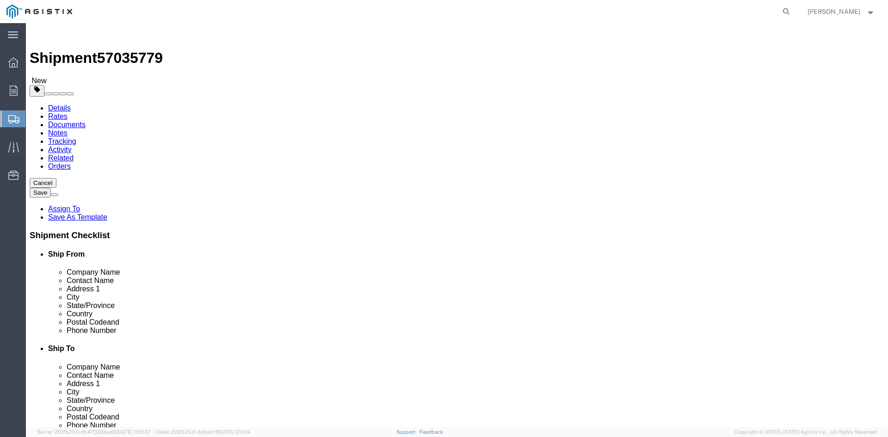
click div "Weight 0.00 Select kgs lbs Ship. t°"
type input "31247.56"
click link "Add Content"
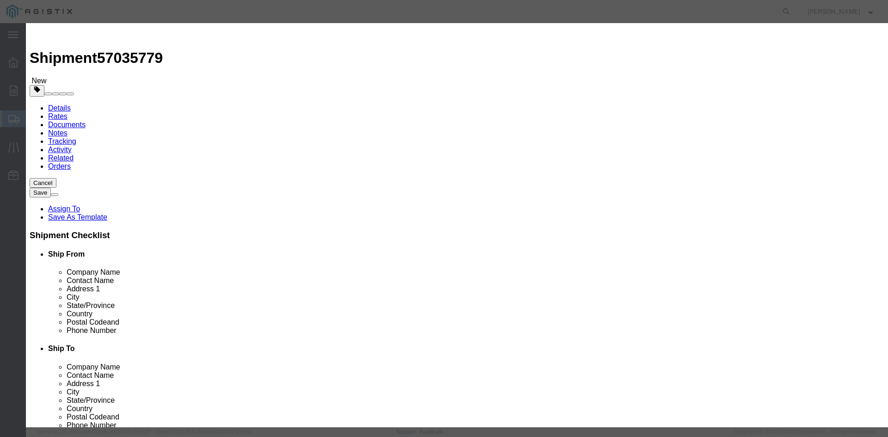
click input "text"
paste input "Overhead transformer"
type input "Overhead transformer"
drag, startPoint x: 280, startPoint y: 87, endPoint x: 257, endPoint y: 87, distance: 23.6
click div "Pieces 0 Select Bag Barrels 100Board Feet Bottle Box Blister Pack Carats Can Ca…"
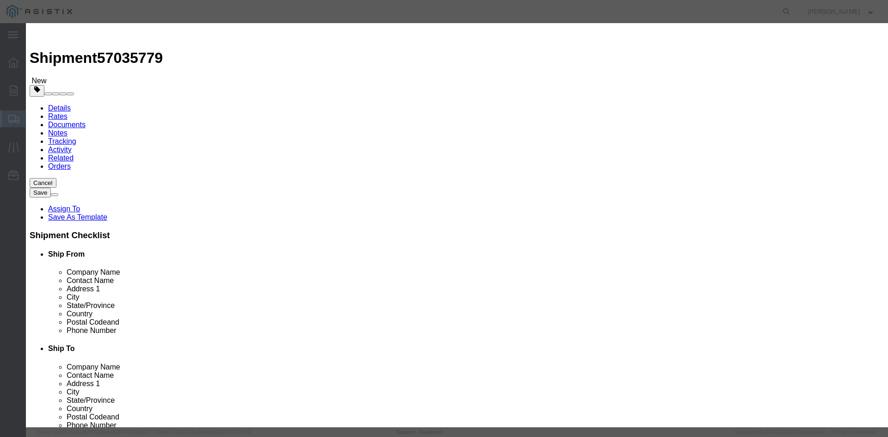
type input "52"
click input "text"
type input "1"
click select "Select 50 55 60 65 70 85 92.5 100 125 175 250 300 400"
select select "55"
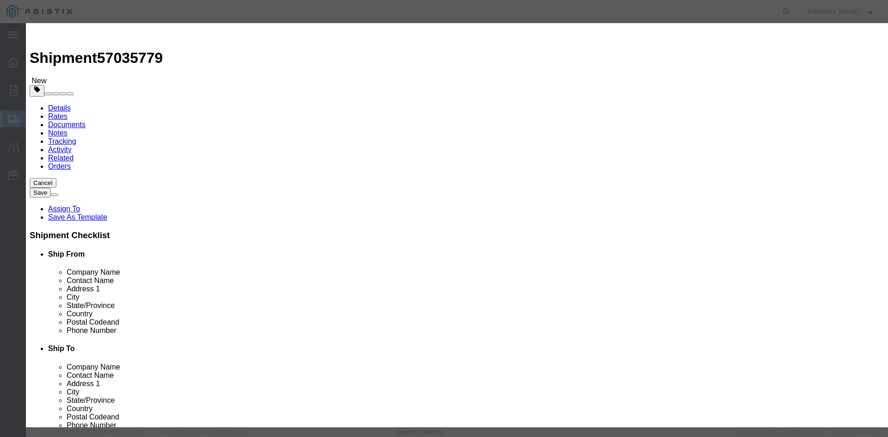
click select "Select 50 55 60 65 70 85 92.5 100 125 175 250 300 400"
click button "Save & Close"
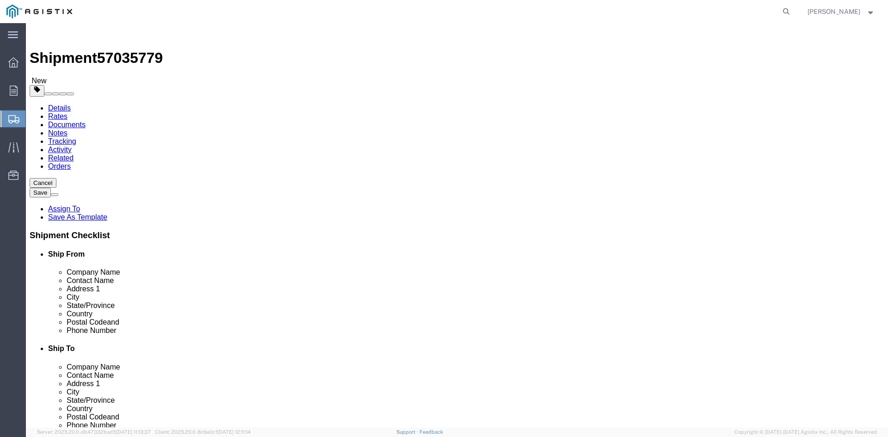
click link "Add Package"
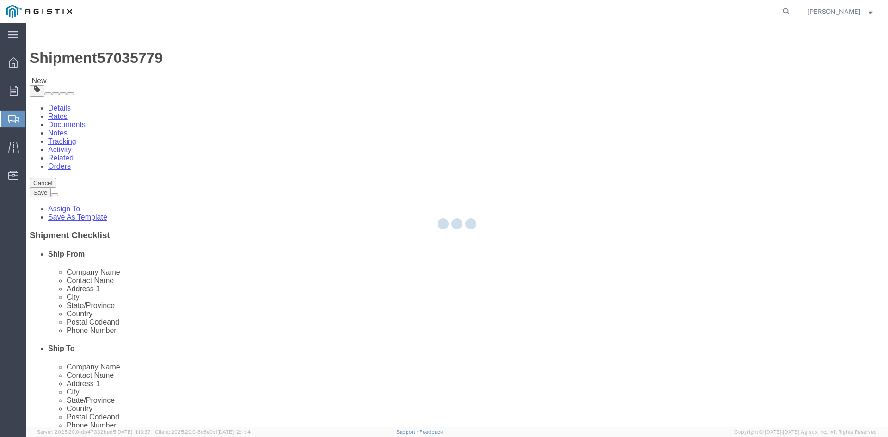
select select "PSNS"
select select "CBOX"
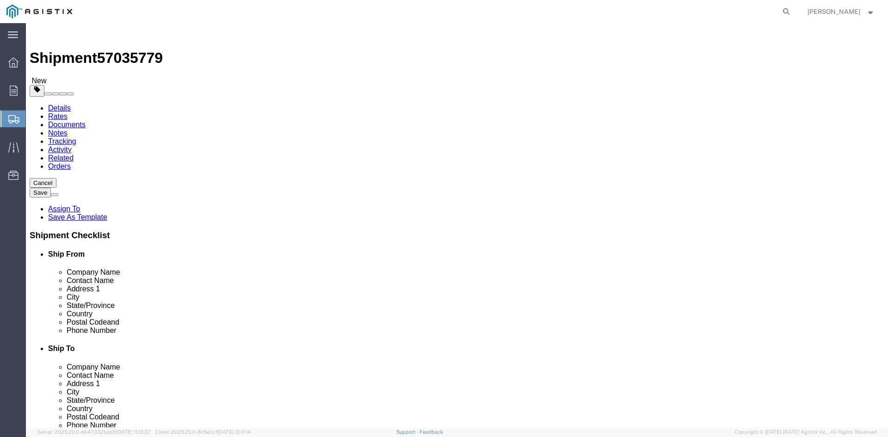
click span "button"
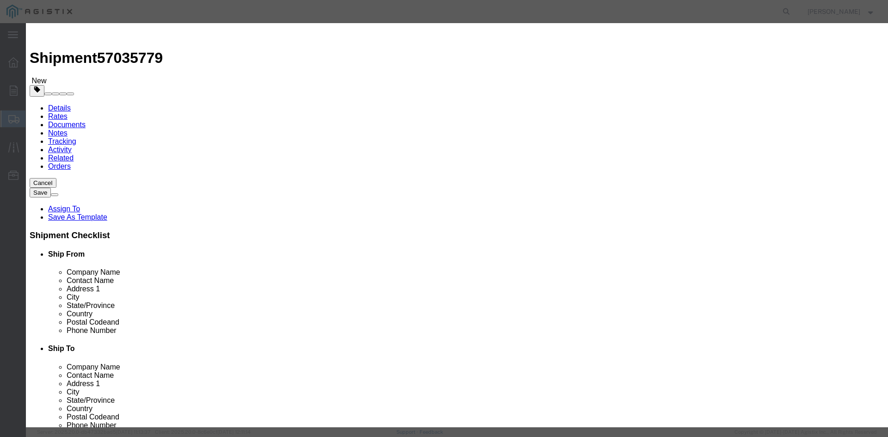
click button "Yes"
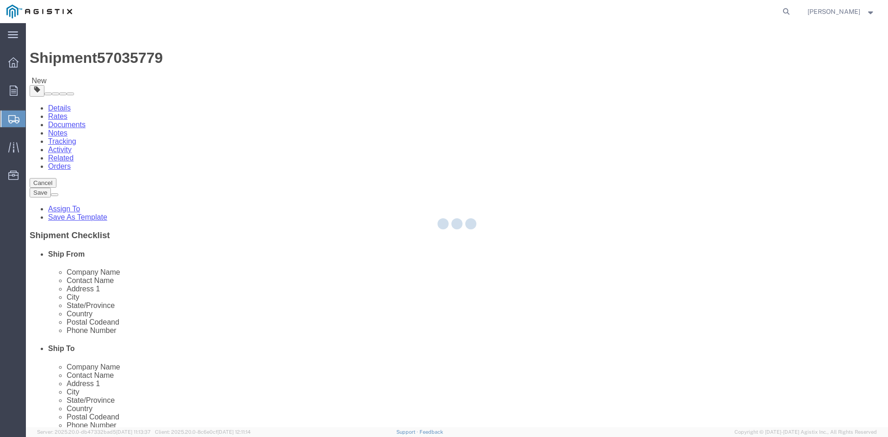
select select "PSNS"
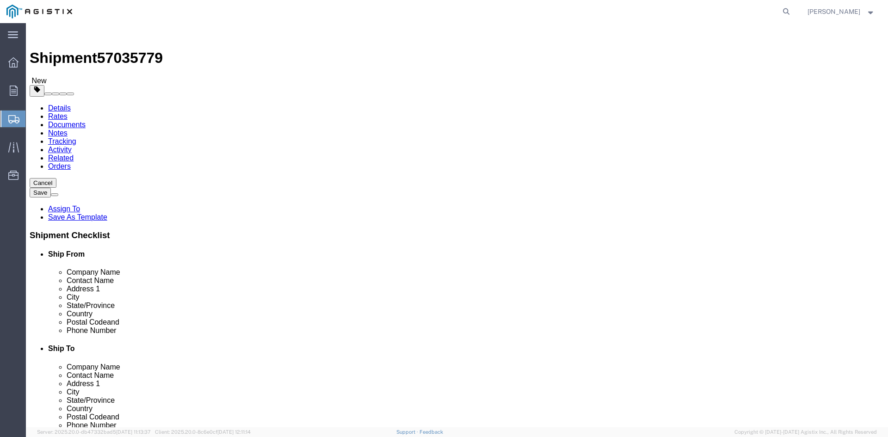
click icon
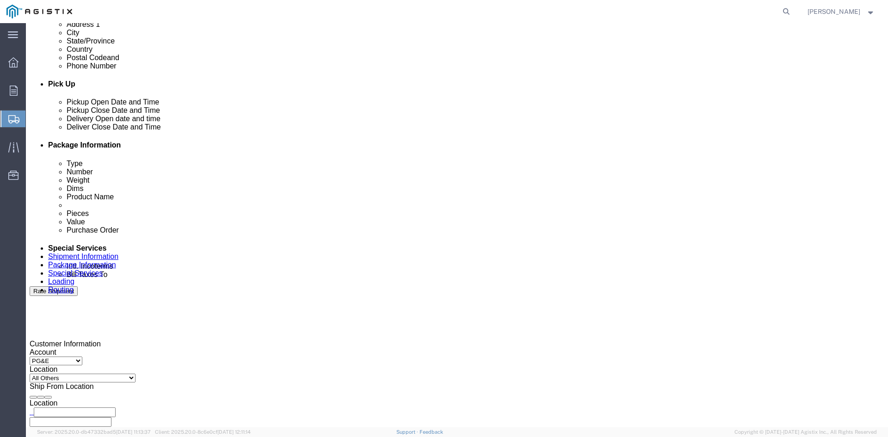
scroll to position [370, 0]
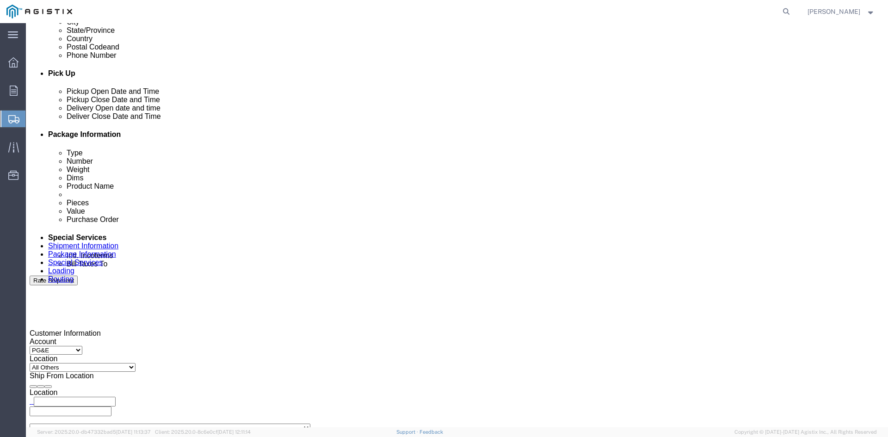
drag, startPoint x: 156, startPoint y: 315, endPoint x: 164, endPoint y: 315, distance: 7.9
click input "text"
type input "tristang@ats-inc.com"
type input "customer.service@powerpartners-usa.com"
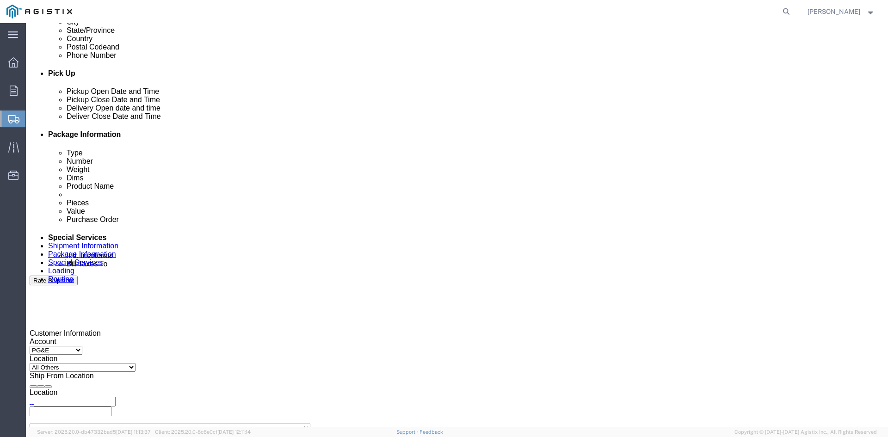
type input "tristang@ats-inc.com,customer.service@powerpartners-usa.com"
type input "z"
type input "tristang@ats-inc.com,customer.service@powerpartners-usa.com,zachmo@ats-inc.com"
type input "k"
type input "tristang@ats-inc.com,customer.service@powerpartners-usa.com,zachmo@ats-inc.com,…"
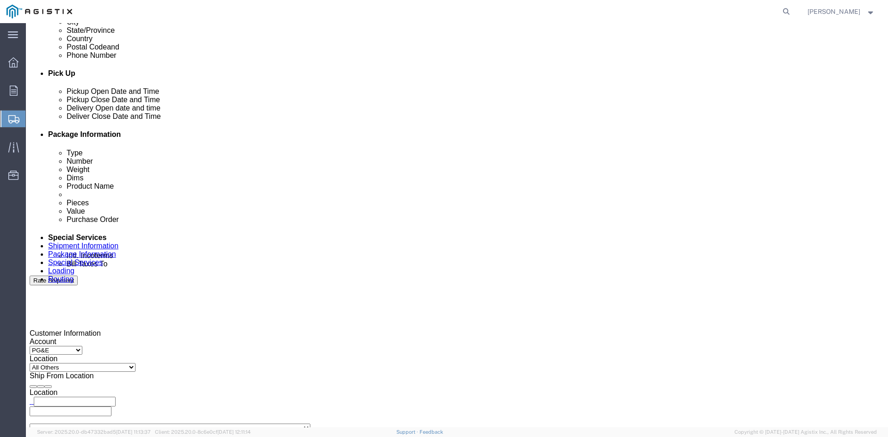
type input "sh"
type input "tristang@ats-inc.com,customer.service@powerpartners-usa.com,zachmo@ats-inc.com,…"
type input "pri"
type input "tristang@ats-inc.com,customer.service@powerpartners-usa.com,zachmo@ats-inc.com,…"
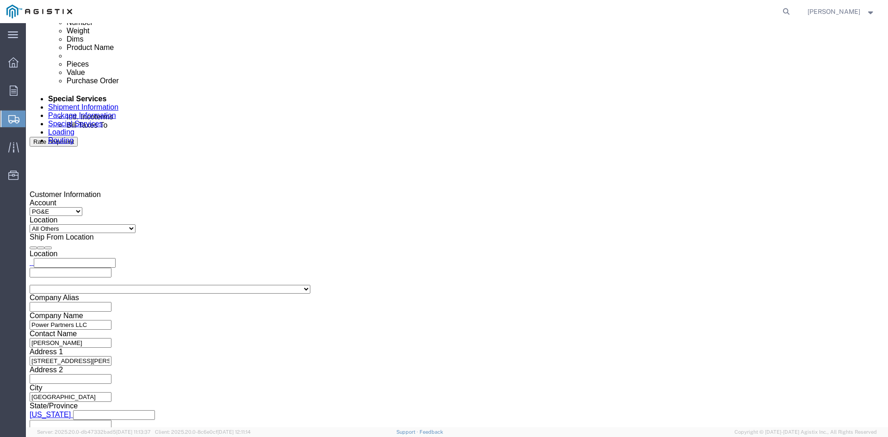
scroll to position [560, 0]
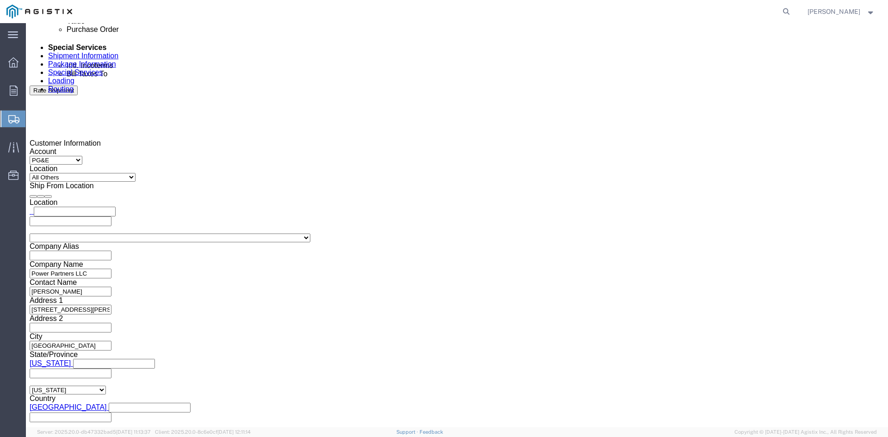
click button "Rate Shipment"
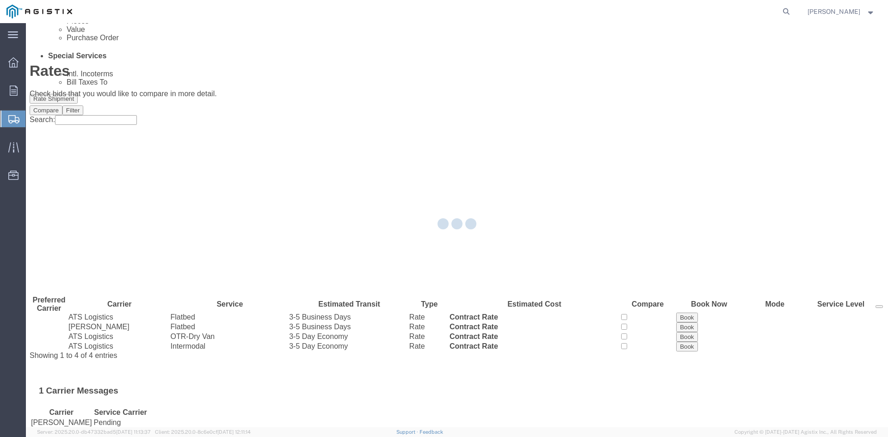
scroll to position [0, 0]
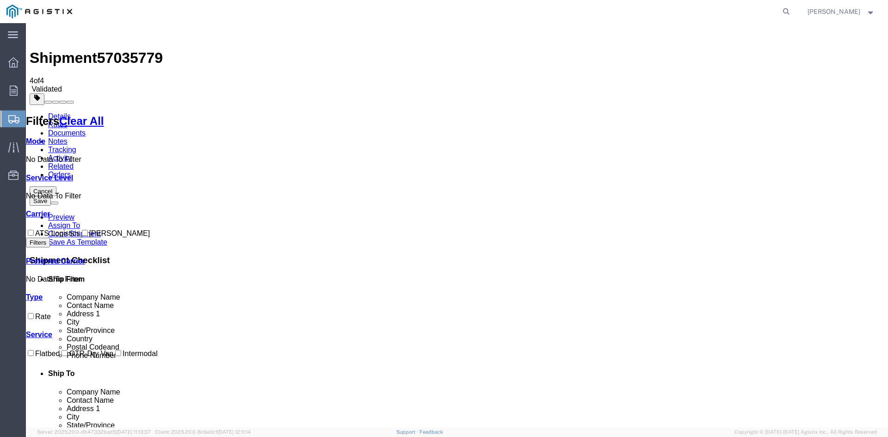
click at [34, 230] on input "ATS Logistics" at bounding box center [31, 233] width 6 height 6
checkbox input "true"
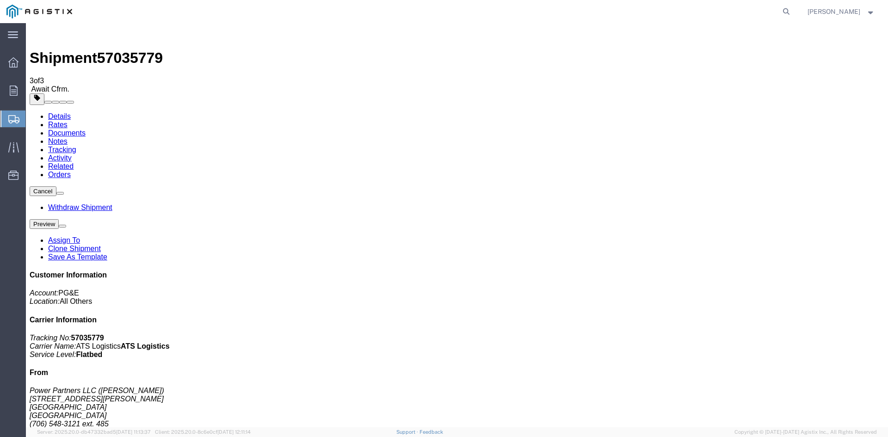
click at [0, 0] on span "Create Shipment" at bounding box center [0, 0] width 0 height 0
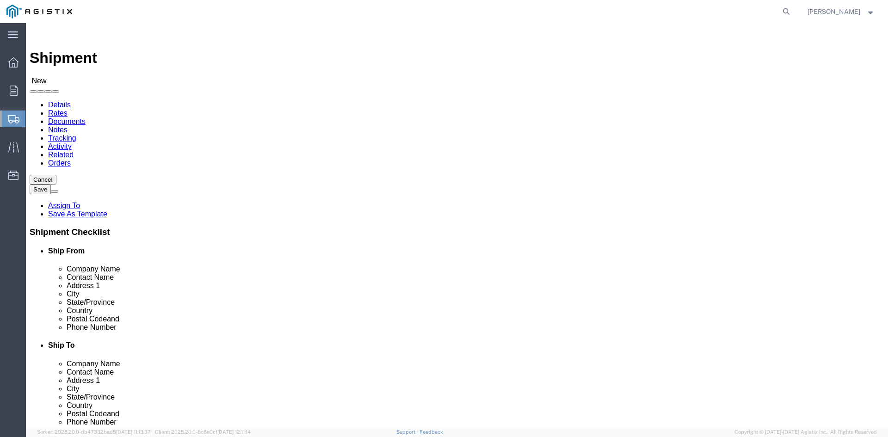
click select "Select PG&E Power Partners"
select select "9596"
click select "Select PG&E Power Partners"
select select
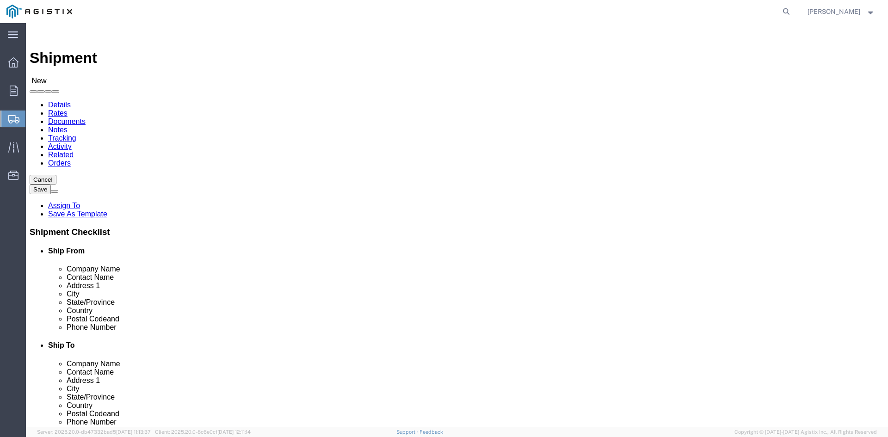
drag, startPoint x: 141, startPoint y: 263, endPoint x: 166, endPoint y: 262, distance: 25.5
click input "text"
type input "Amanda"
click p "- Power Partners LLC - (Amanda Brown) 200 Newton Bridge Road, Athens, GA, 30607…"
select select "GA"
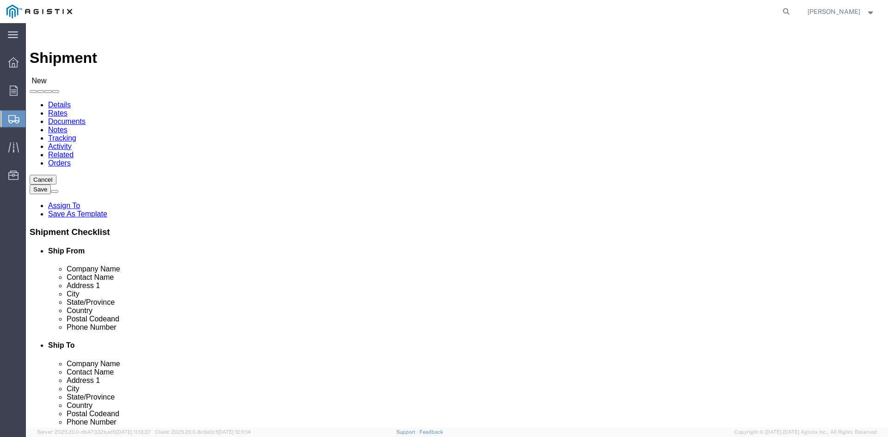
type input "[PERSON_NAME]"
click select "Select All Others Fremont DC Fresno DC Wheatland DC"
select select "23082"
click select "Select All Others Fremont DC Fresno DC Wheatland DC"
click input "text"
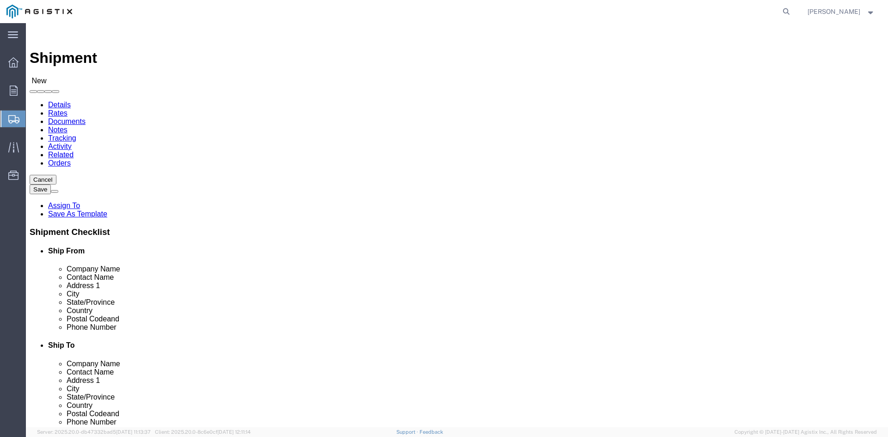
type input "Receivin"
drag, startPoint x: 507, startPoint y: 345, endPoint x: 468, endPoint y: 290, distance: 67.8
click p "- PGE - (Receiving Department) 4101 S Airport way, Stockton, CA, 95206, US"
select select "CA"
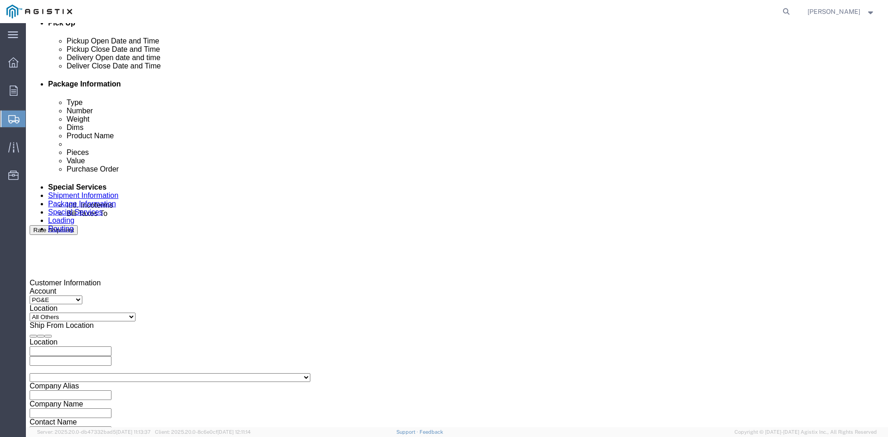
scroll to position [463, 0]
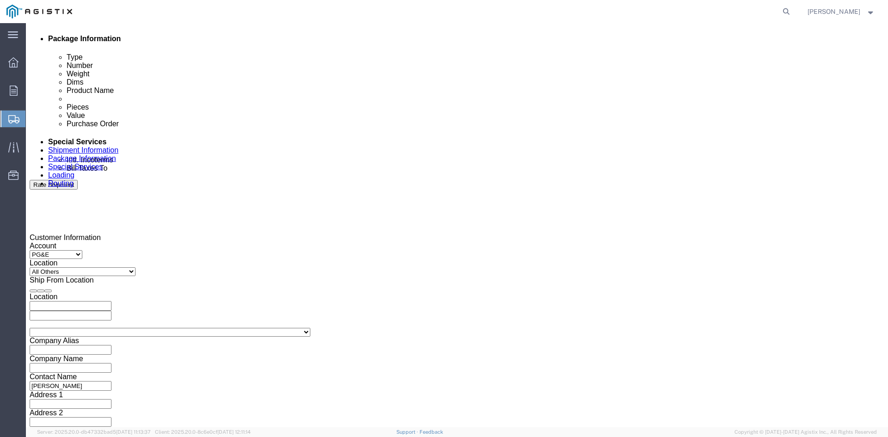
type input "Receiving Department"
click div "Pickup Start Date Pickup Start Time Pickup Open Date and Time Oct 06 2025 12:00…"
click div "Oct 06 2025 12:00 PM"
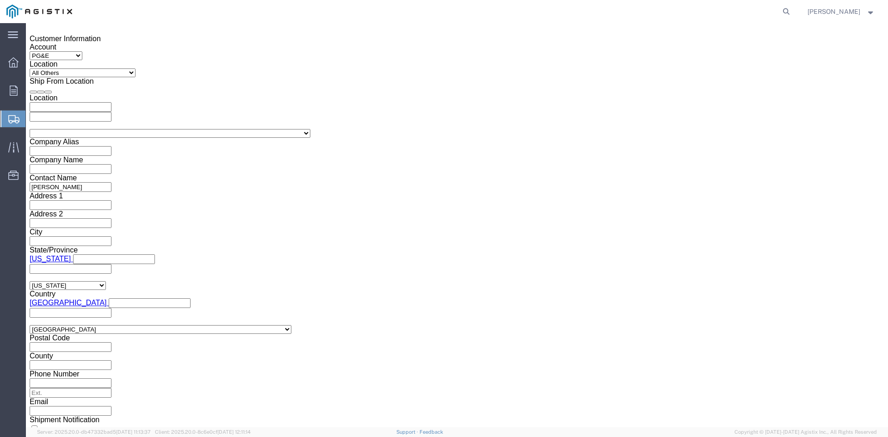
click input "12:00 PM"
click input "11:00 PM"
type input "11:00 AM"
click button "Apply"
click div "Oct 10 2025 12:00 PM"
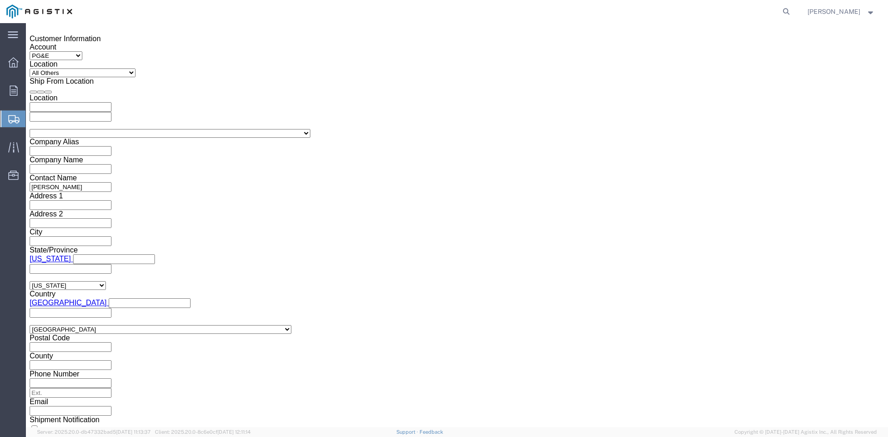
type input "5:00 PM"
click button "Apply"
click div
click input "6:00 PM"
click input "7:00 PM"
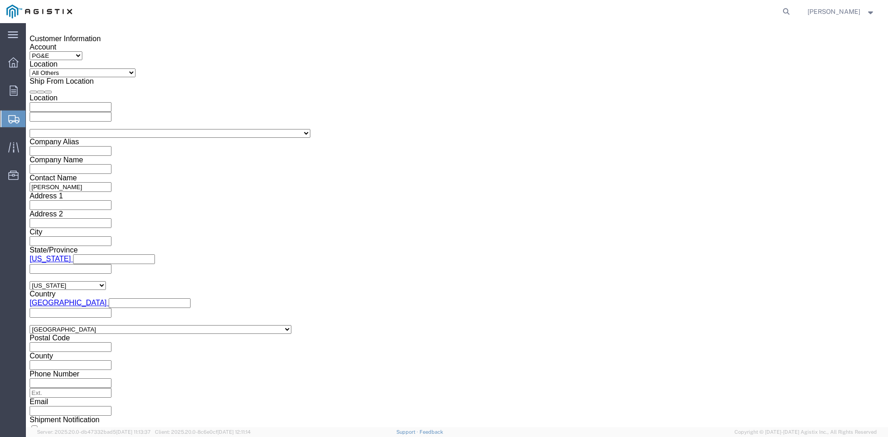
click input "7:30 PM"
type input "7:30 AM"
click button "Apply"
click div
click input "2:30 AM"
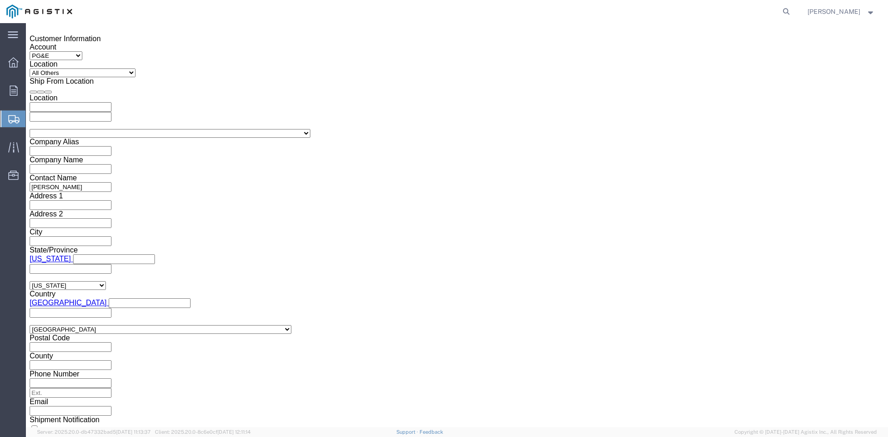
click input "2:00 AM"
type input "2:00 PM"
click button "Apply"
click input "text"
type input "3501410155"
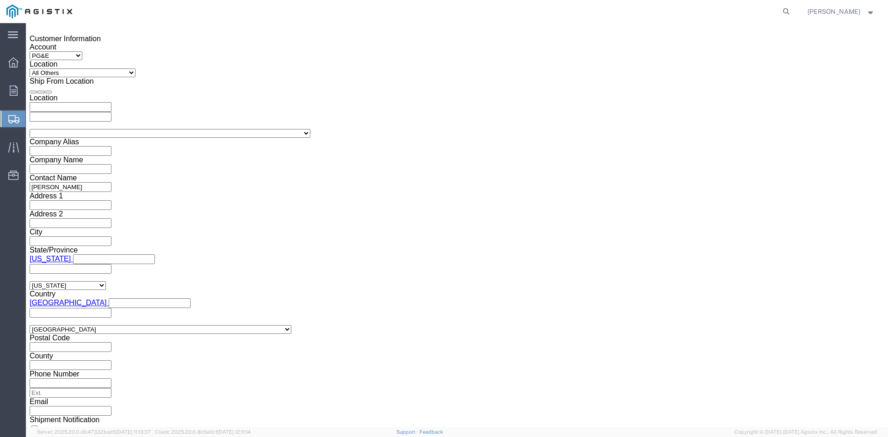
click select "Select Account Type Activity ID Airline Appointment Number ASN Batch Request # …"
select select "BOL"
click select "Select Account Type Activity ID Airline Appointment Number ASN Batch Request # …"
click input "text"
type input "9938269"
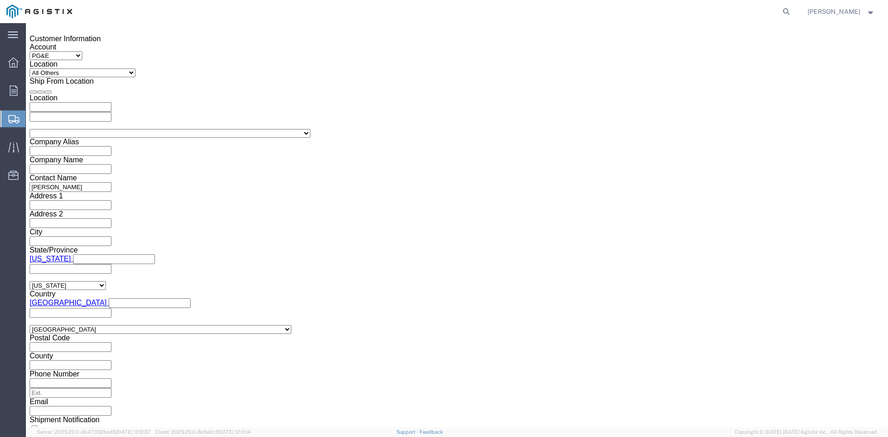
click select "Select Air Less than Truckload Multi-Leg Ocean Freight Rail Small Parcel Truckl…"
select select "TL"
click select "Select Air Less than Truckload Multi-Leg Ocean Freight Rail Small Parcel Truckl…"
click select "Select 1-Ton (PSS) 10 Wheel 10 Yard Dump Truck 20 Yard Dump Truck Bobtail Botto…"
select select "FLBD"
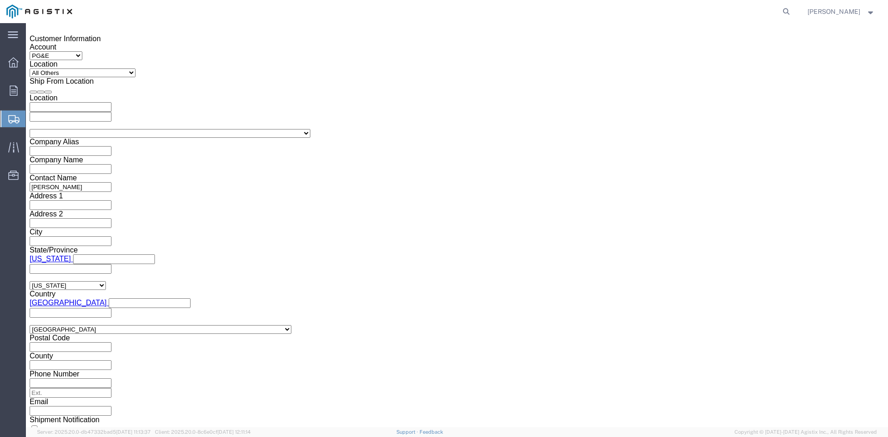
click select "Select 1-Ton (PSS) 10 Wheel 10 Yard Dump Truck 20 Yard Dump Truck Bobtail Botto…"
click button "Continue"
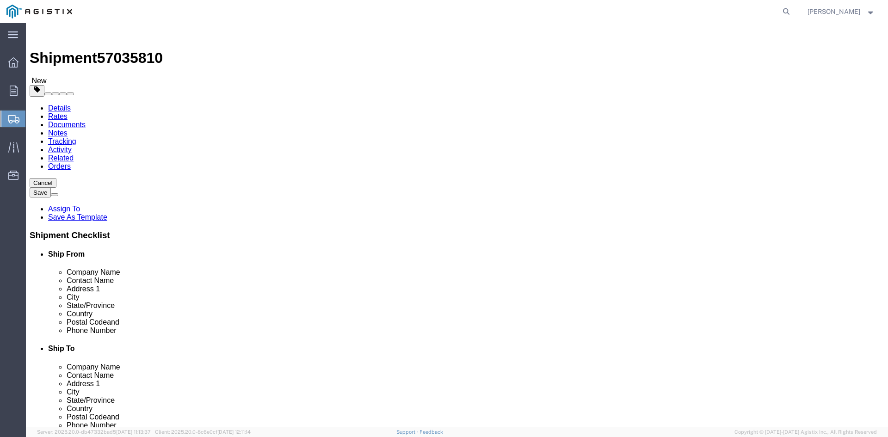
click select "Select Bulk Bundle(s) Cardboard Box(es) Carton(s) Crate(s) Drum(s) (Fiberboard)…"
select select "PSNS"
click select "Select Bulk Bundle(s) Cardboard Box(es) Carton(s) Crate(s) Drum(s) (Fiberboard)…"
click input "text"
type input "1"
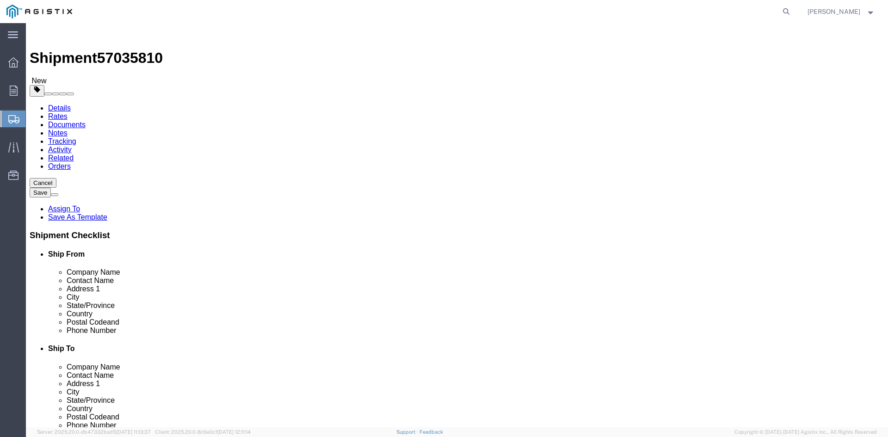
click div "Number Number of packages of specified package type and dimensions 1"
type input "90"
click input "text"
type input "24"
click input "text"
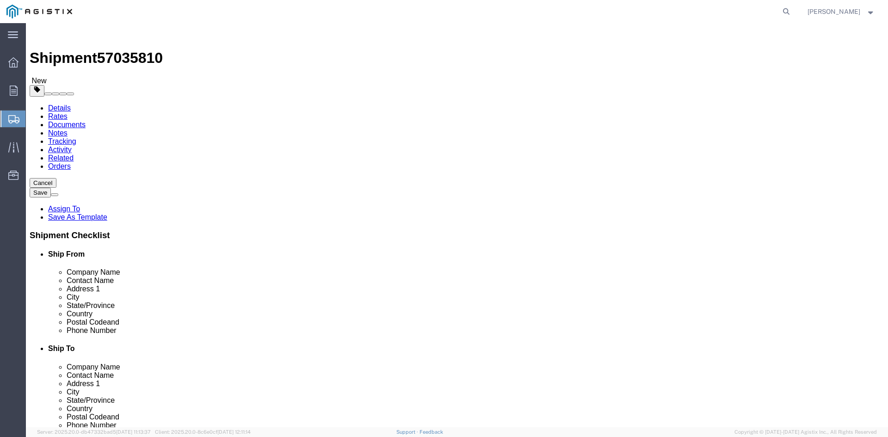
type input "24"
click input "text"
type input "28.75"
drag, startPoint x: 146, startPoint y: 232, endPoint x: 78, endPoint y: 230, distance: 68.0
click div "Weight 0.00 Select kgs lbs Ship. t°"
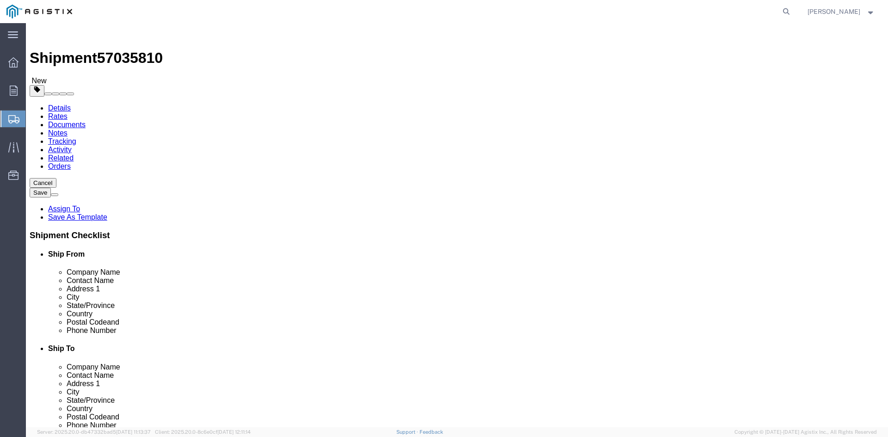
type input "30239.23"
click link "Add Content"
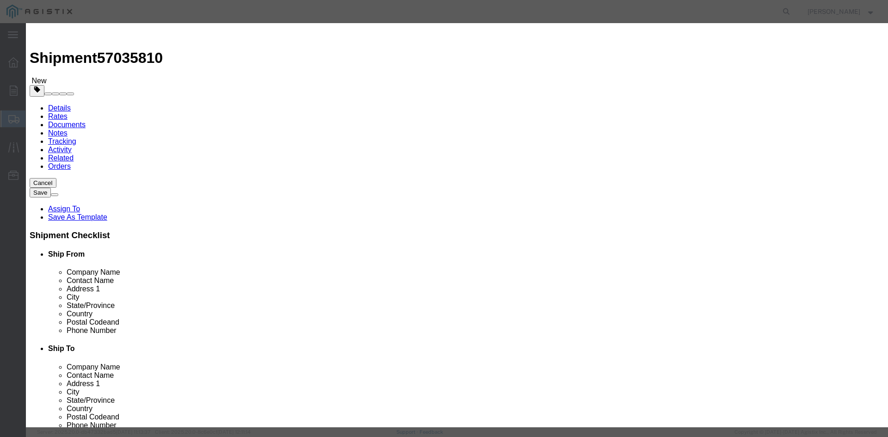
click input "text"
paste input "Overhead transformer"
type input "Overhead transformer"
drag, startPoint x: 280, startPoint y: 87, endPoint x: 245, endPoint y: 87, distance: 35.2
click div "Pieces Number of pieces inside all the packages 0 Select Bag Barrels 100Board F…"
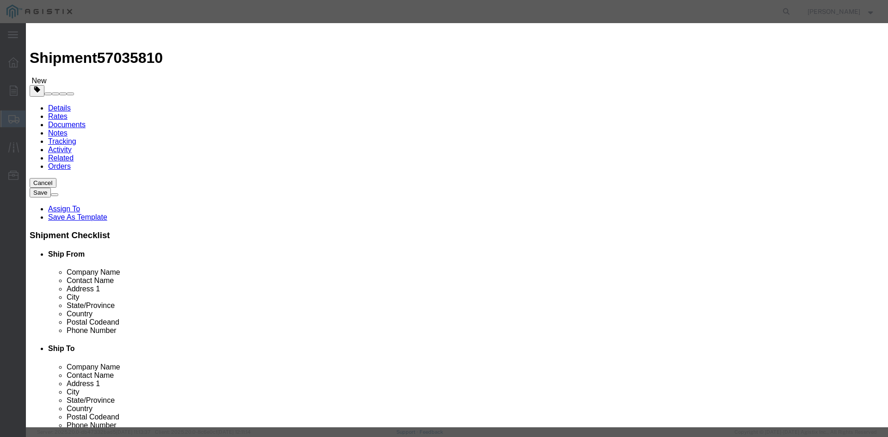
type input "90"
click input "text"
type input "1"
click select "Select 50 55 60 65 70 85 92.5 100 125 175 250 300 400"
select select "55"
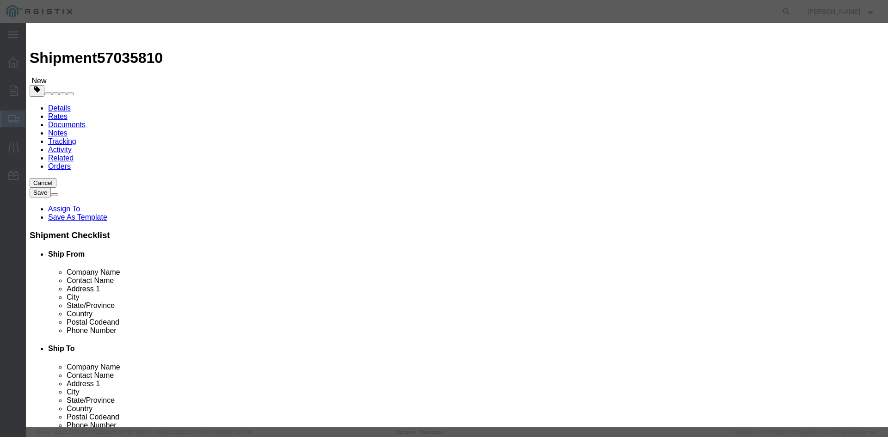
click select "Select 50 55 60 65 70 85 92.5 100 125 175 250 300 400"
click button "Save & Close"
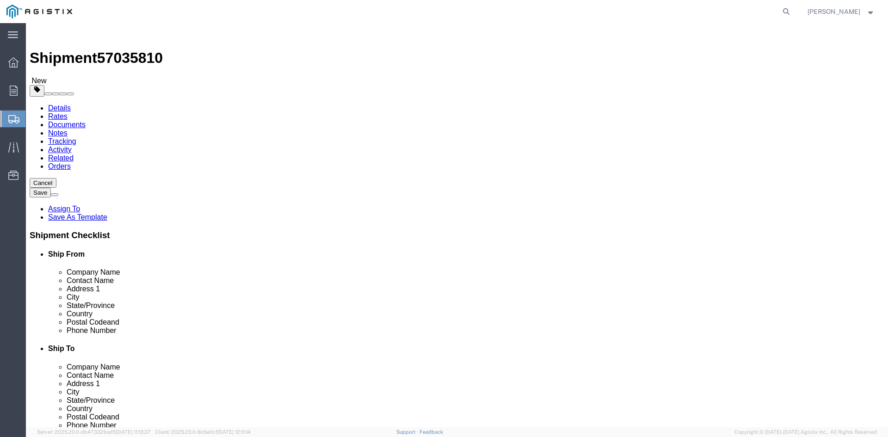
click link "Add Package"
select select "PSNS"
select select "CBOX"
click span "button"
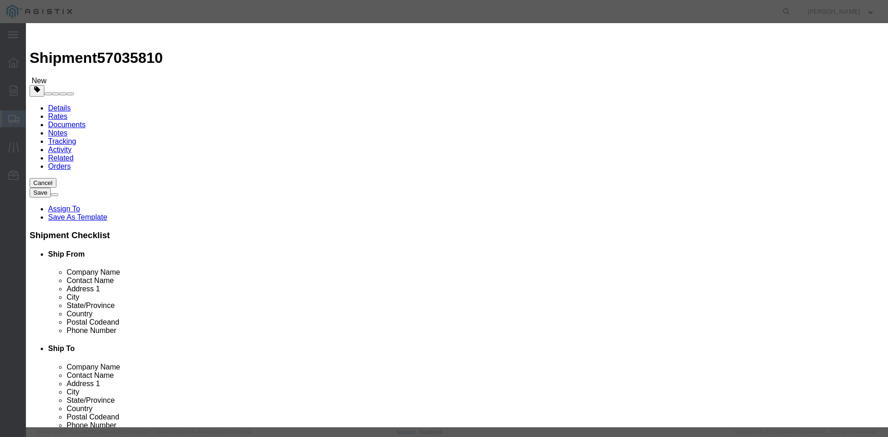
click button "Yes"
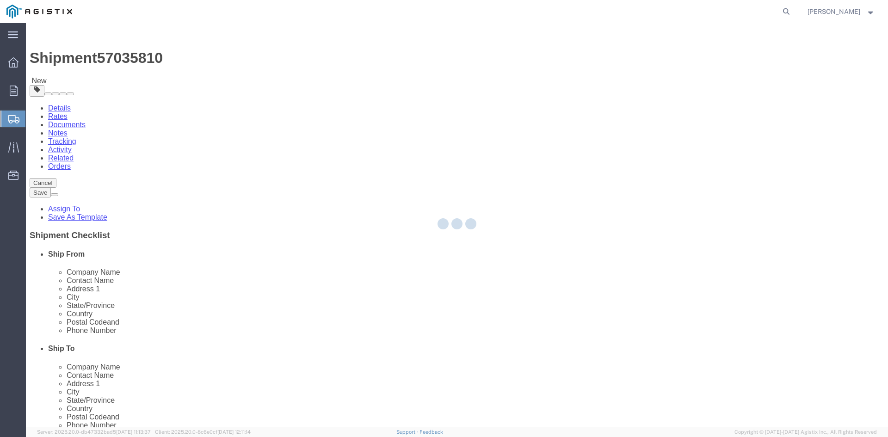
select select "PSNS"
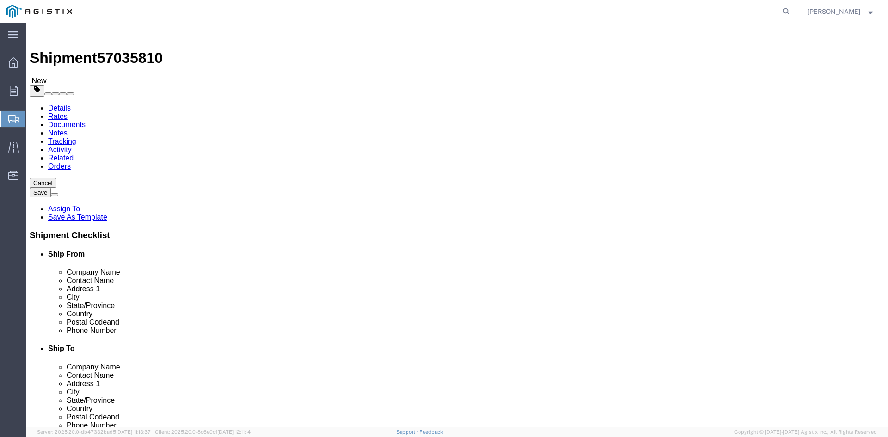
click icon
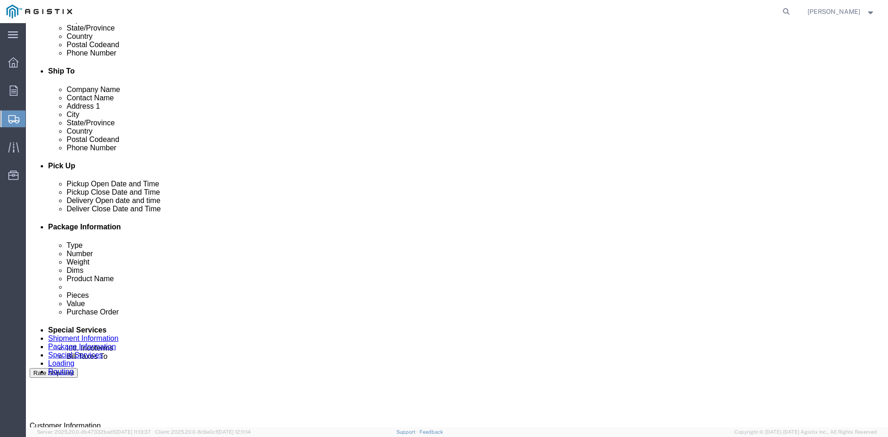
scroll to position [416, 0]
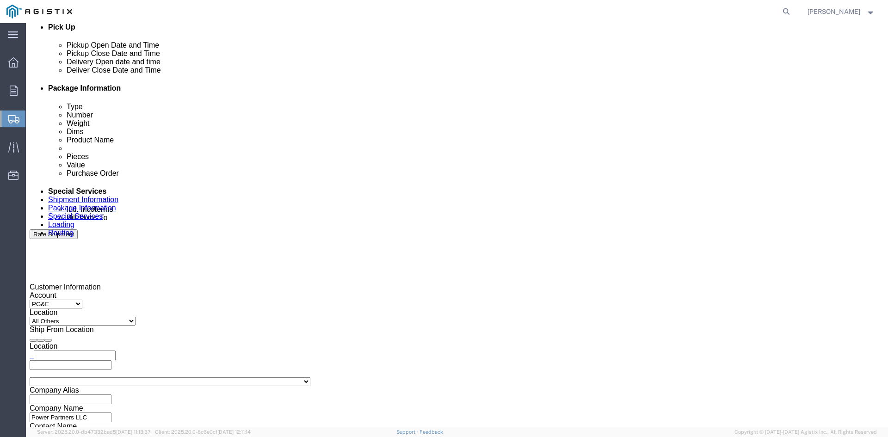
click input "text"
type input "tristang@ats-inc.com"
type input "customer.service@powerpartners-usa.com"
type input "z"
type input "sh"
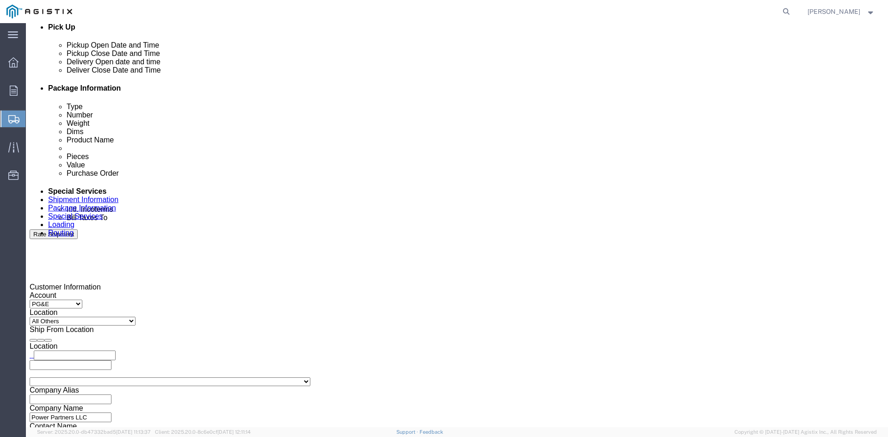
type input "k"
type input "pri"
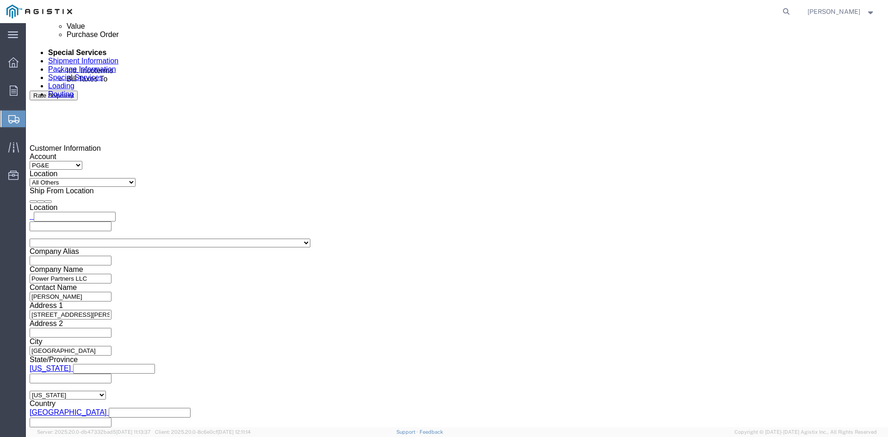
scroll to position [560, 0]
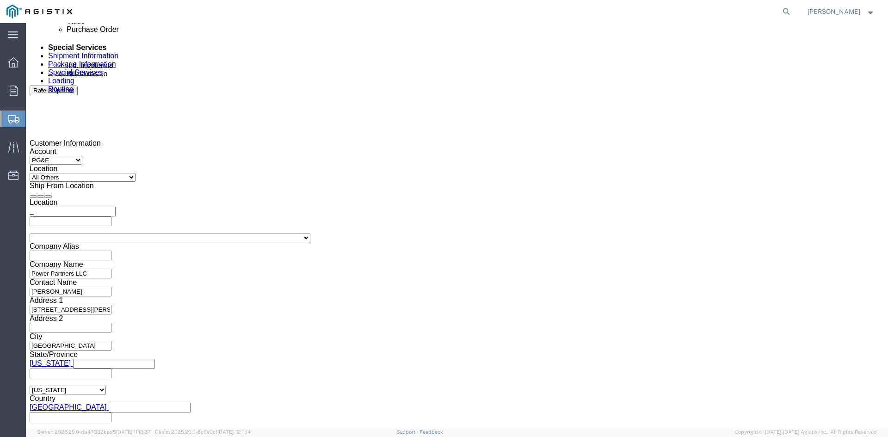
drag, startPoint x: 767, startPoint y: 385, endPoint x: 791, endPoint y: 406, distance: 31.5
click button "Rate Shipment"
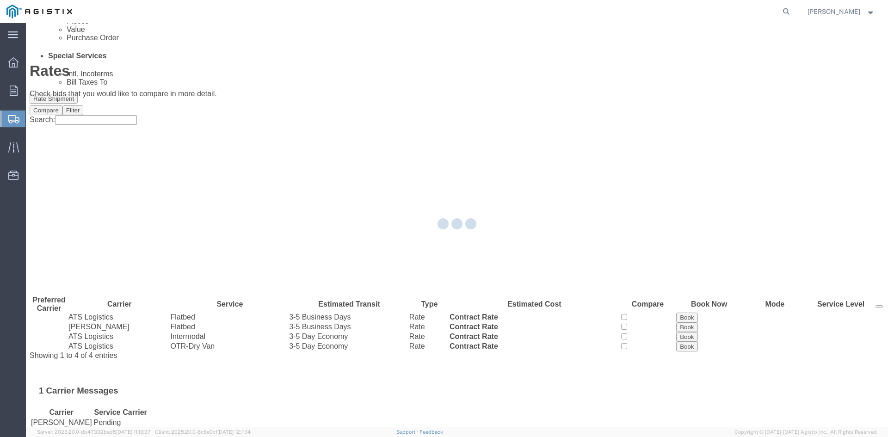
scroll to position [0, 0]
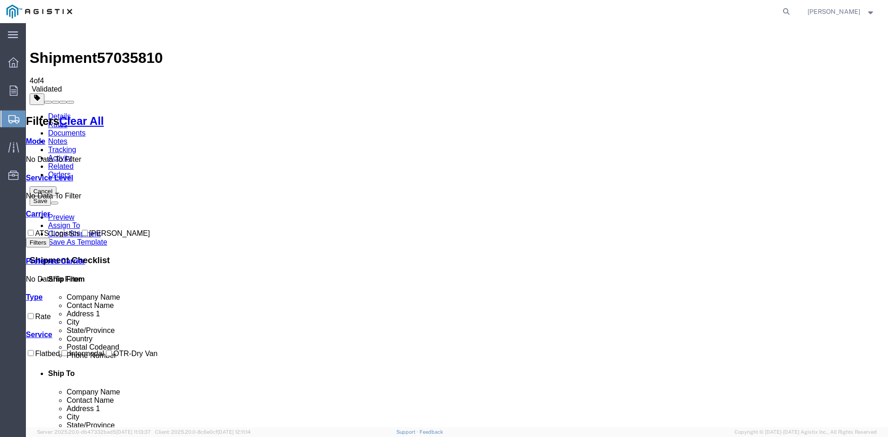
click at [34, 230] on input "ATS Logistics" at bounding box center [31, 233] width 6 height 6
checkbox input "true"
